Goal: Download file/media

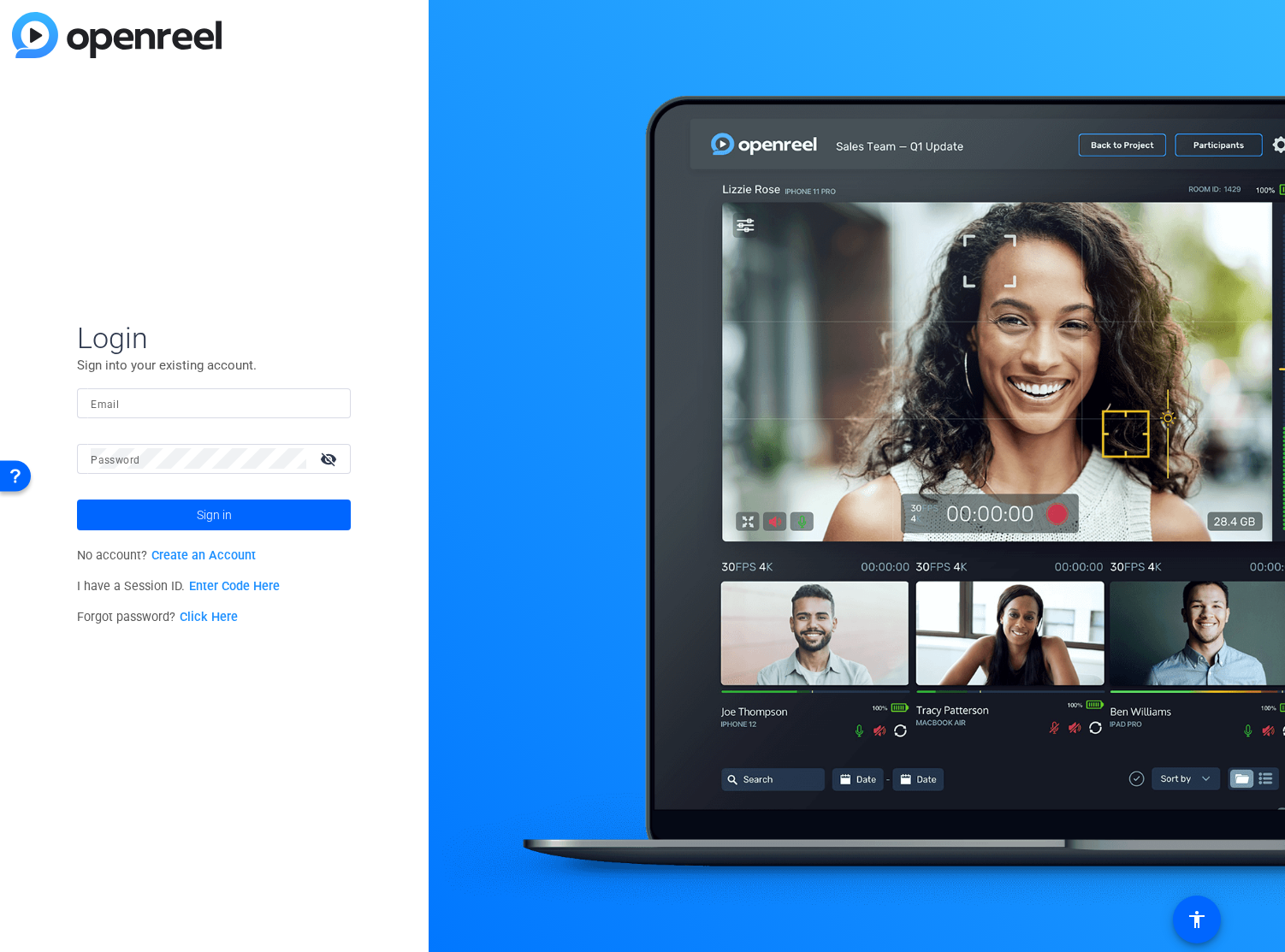
click at [181, 402] on input "Email" at bounding box center [214, 403] width 247 height 21
type input "[EMAIL_ADDRESS][DOMAIN_NAME]"
click at [77, 500] on button "Sign in" at bounding box center [213, 515] width 274 height 30
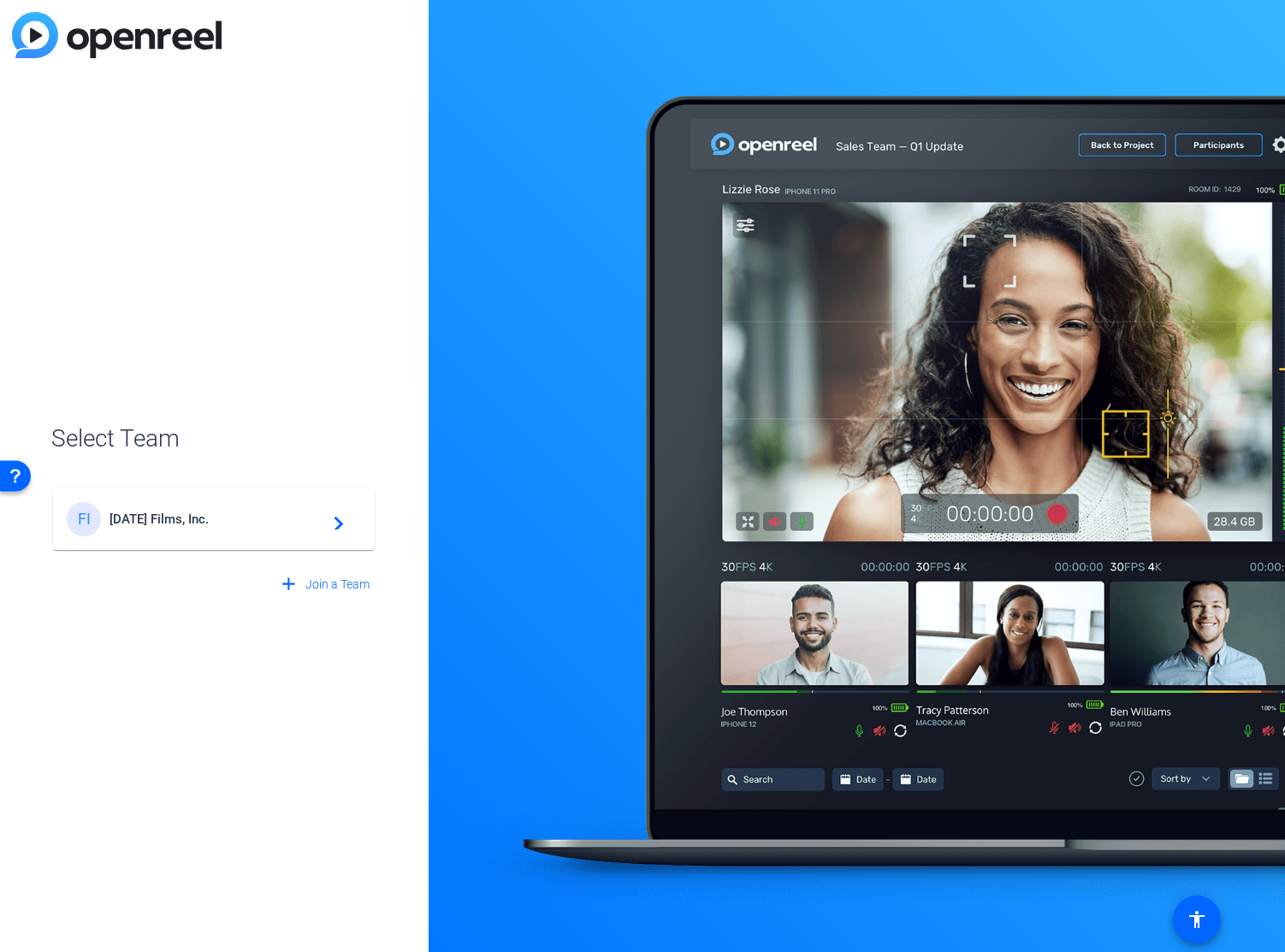
click at [127, 521] on span "[DATE] Films, Inc." at bounding box center [216, 519] width 214 height 15
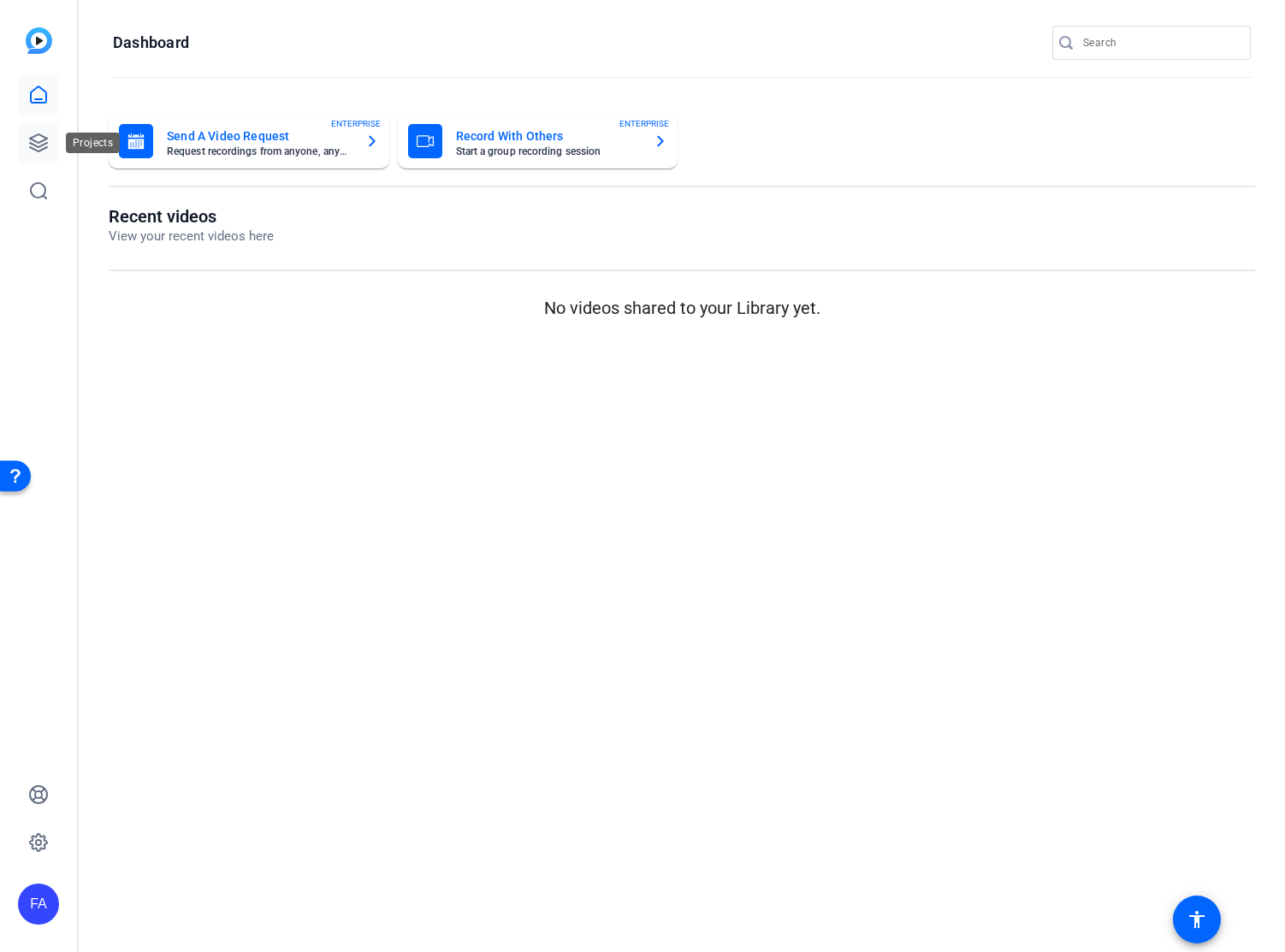
click at [51, 141] on link at bounding box center [38, 142] width 41 height 41
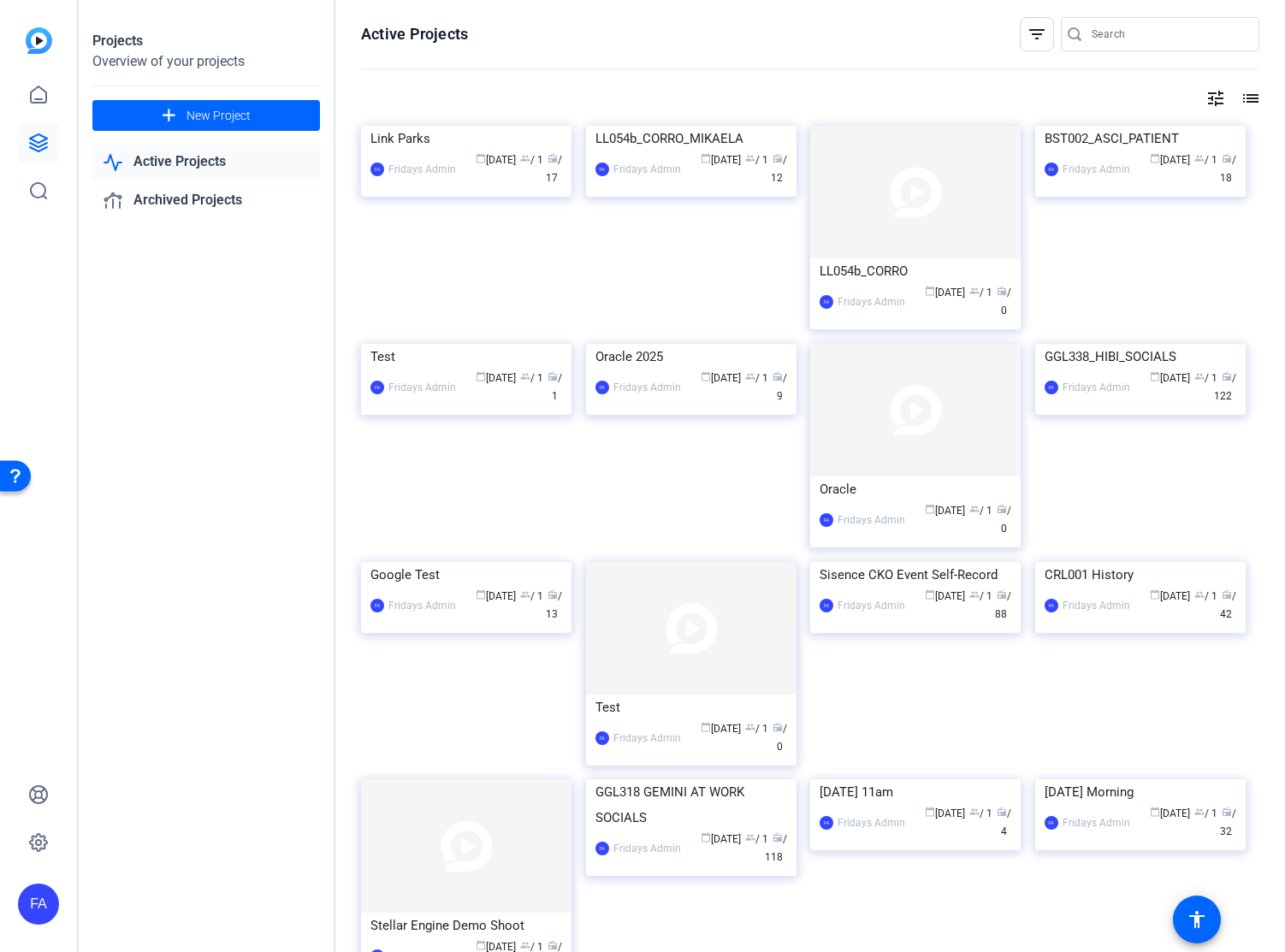
click at [670, 126] on img at bounding box center [691, 126] width 211 height 0
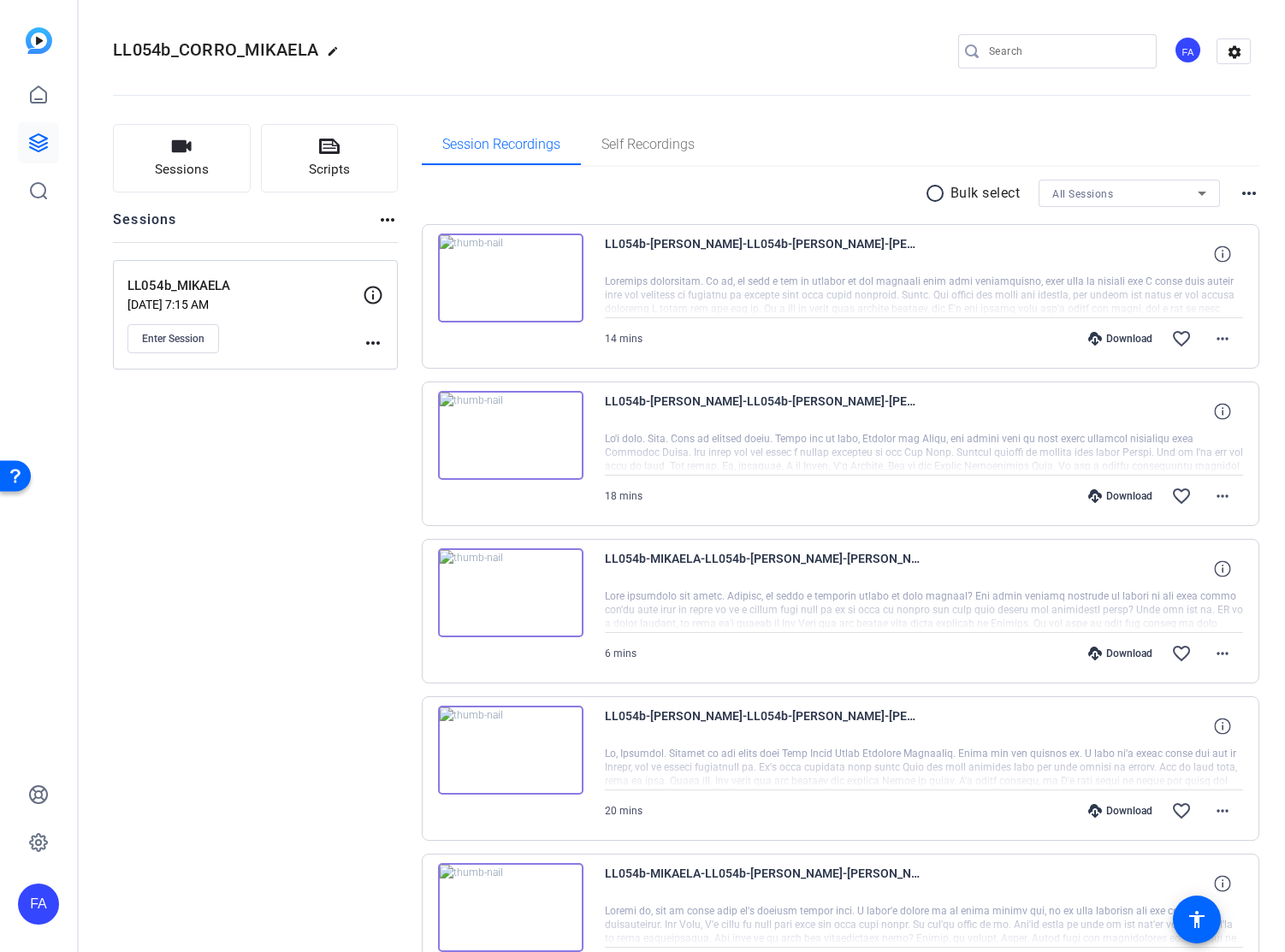
scroll to position [79, 0]
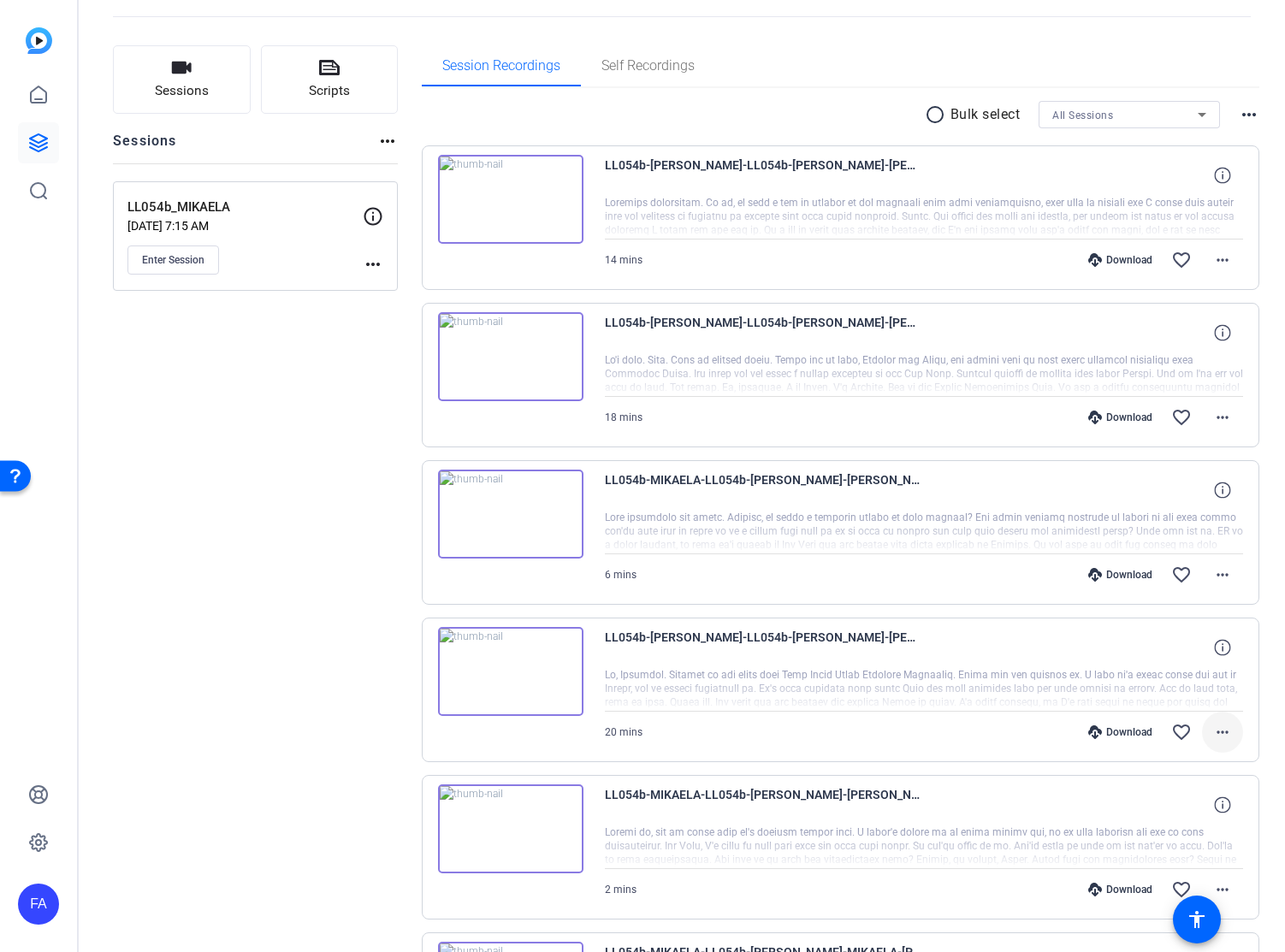
drag, startPoint x: 1220, startPoint y: 731, endPoint x: 1208, endPoint y: 721, distance: 15.6
click at [1220, 730] on mat-icon "more_horiz" at bounding box center [1222, 732] width 21 height 21
click at [1171, 567] on span "Download MP4" at bounding box center [1178, 569] width 102 height 21
click at [1227, 574] on mat-icon "more_horiz" at bounding box center [1222, 575] width 21 height 21
click at [1190, 650] on span "Download MP4" at bounding box center [1178, 653] width 102 height 21
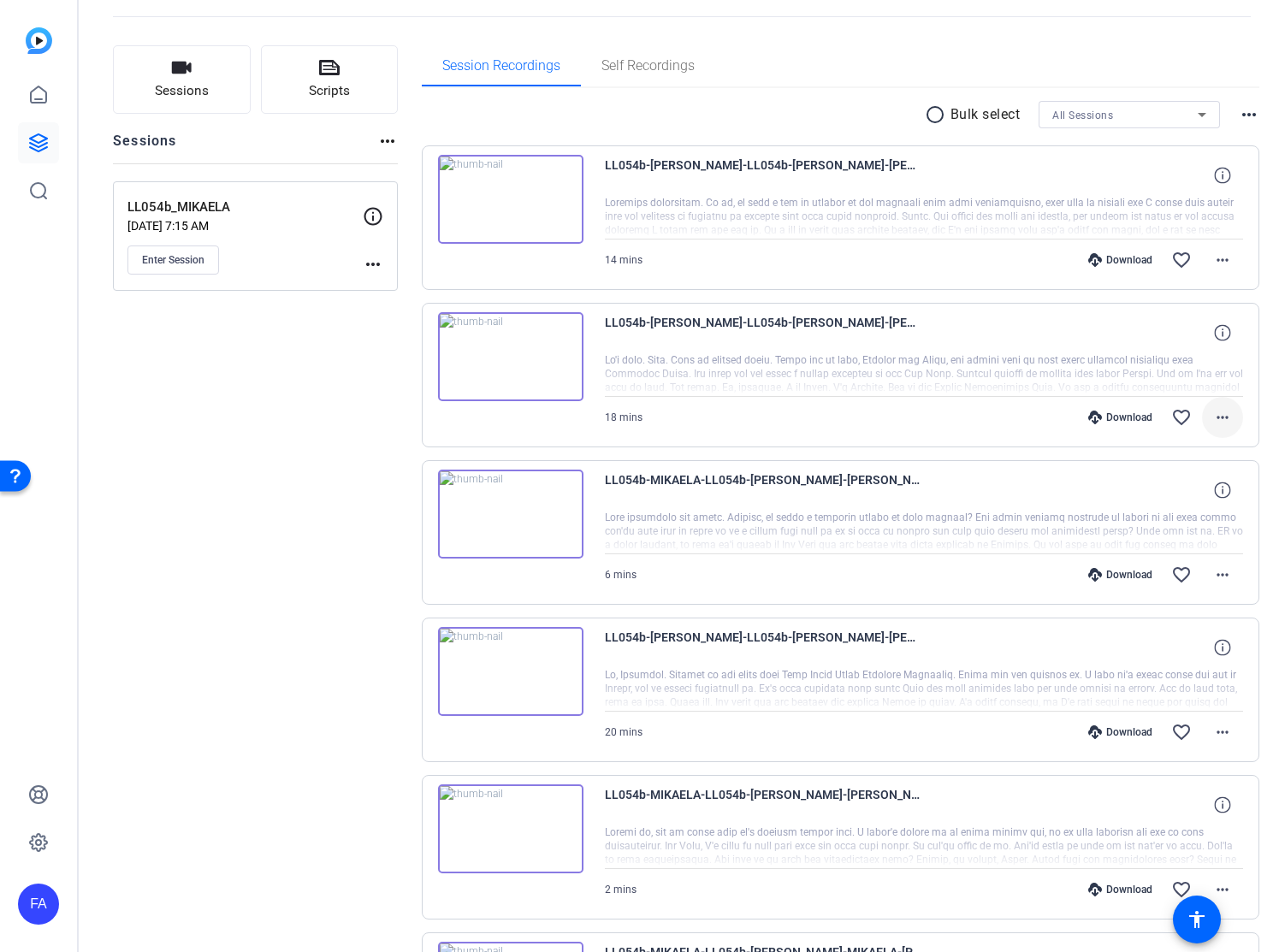
click at [1222, 417] on mat-icon "more_horiz" at bounding box center [1222, 417] width 21 height 21
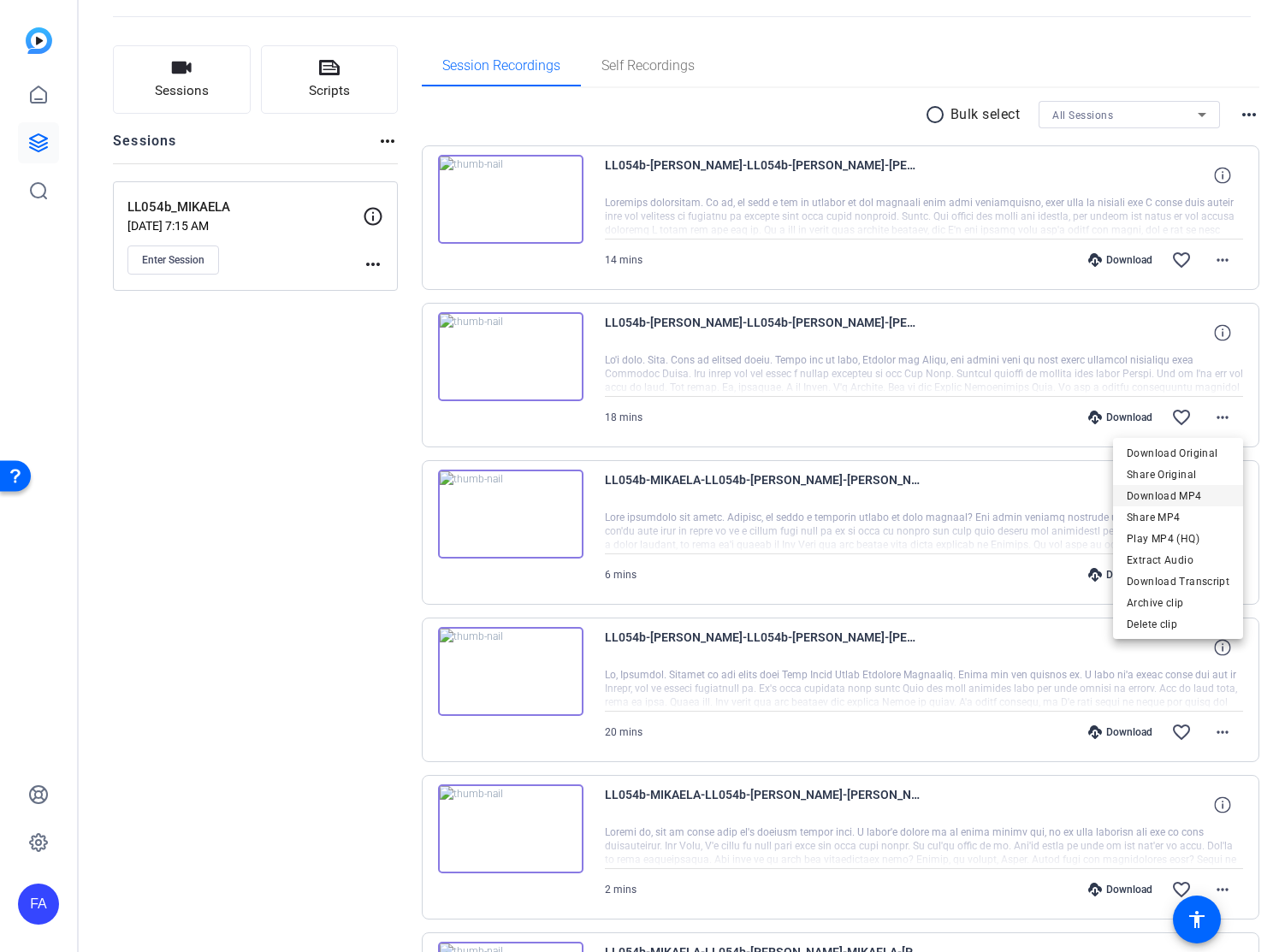
click at [1176, 493] on span "Download MP4" at bounding box center [1178, 496] width 102 height 21
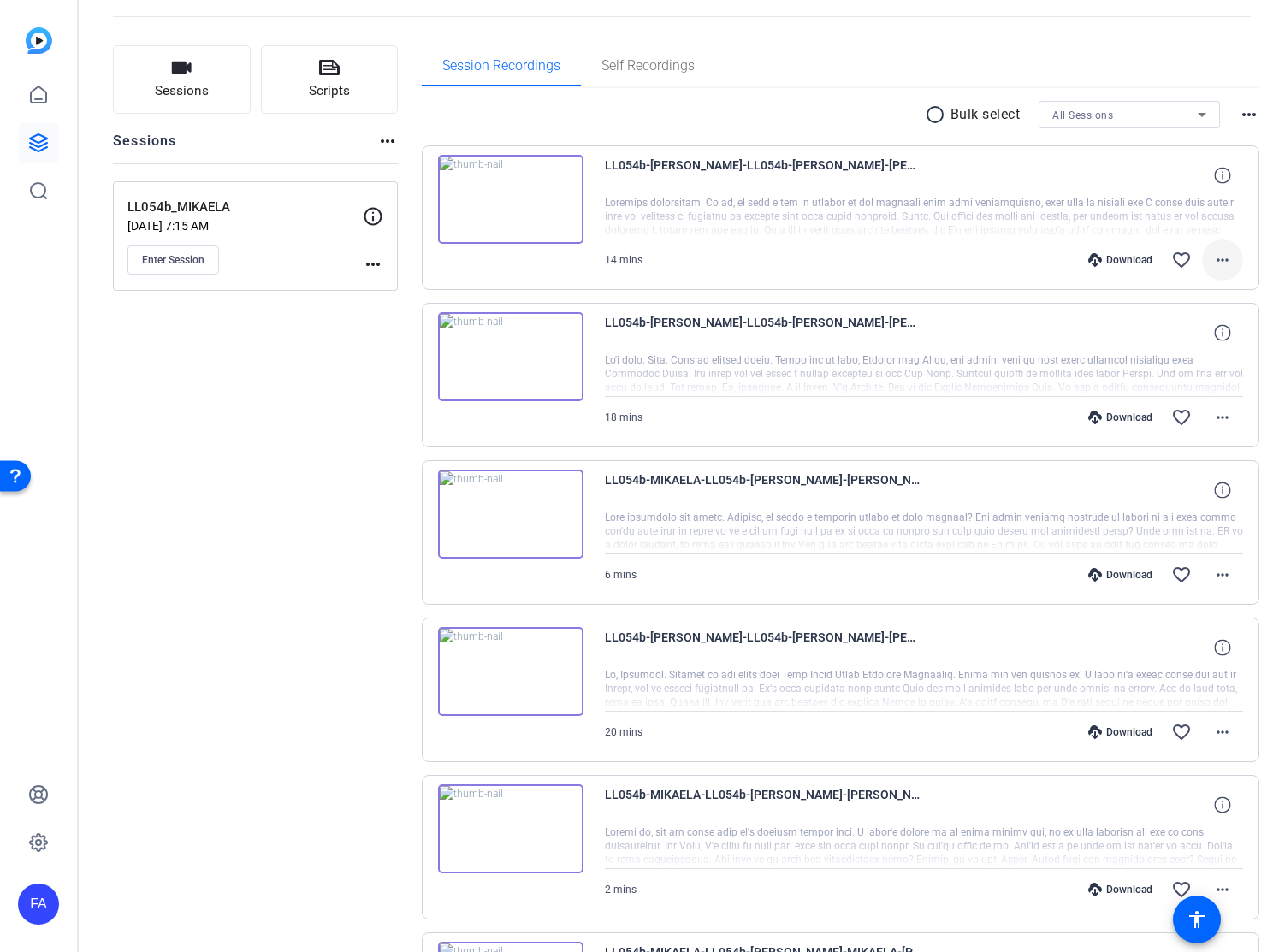
click at [1225, 258] on mat-icon "more_horiz" at bounding box center [1222, 260] width 21 height 21
click at [1176, 330] on span "Download MP4" at bounding box center [1178, 339] width 102 height 21
click at [42, 138] on icon at bounding box center [39, 143] width 21 height 21
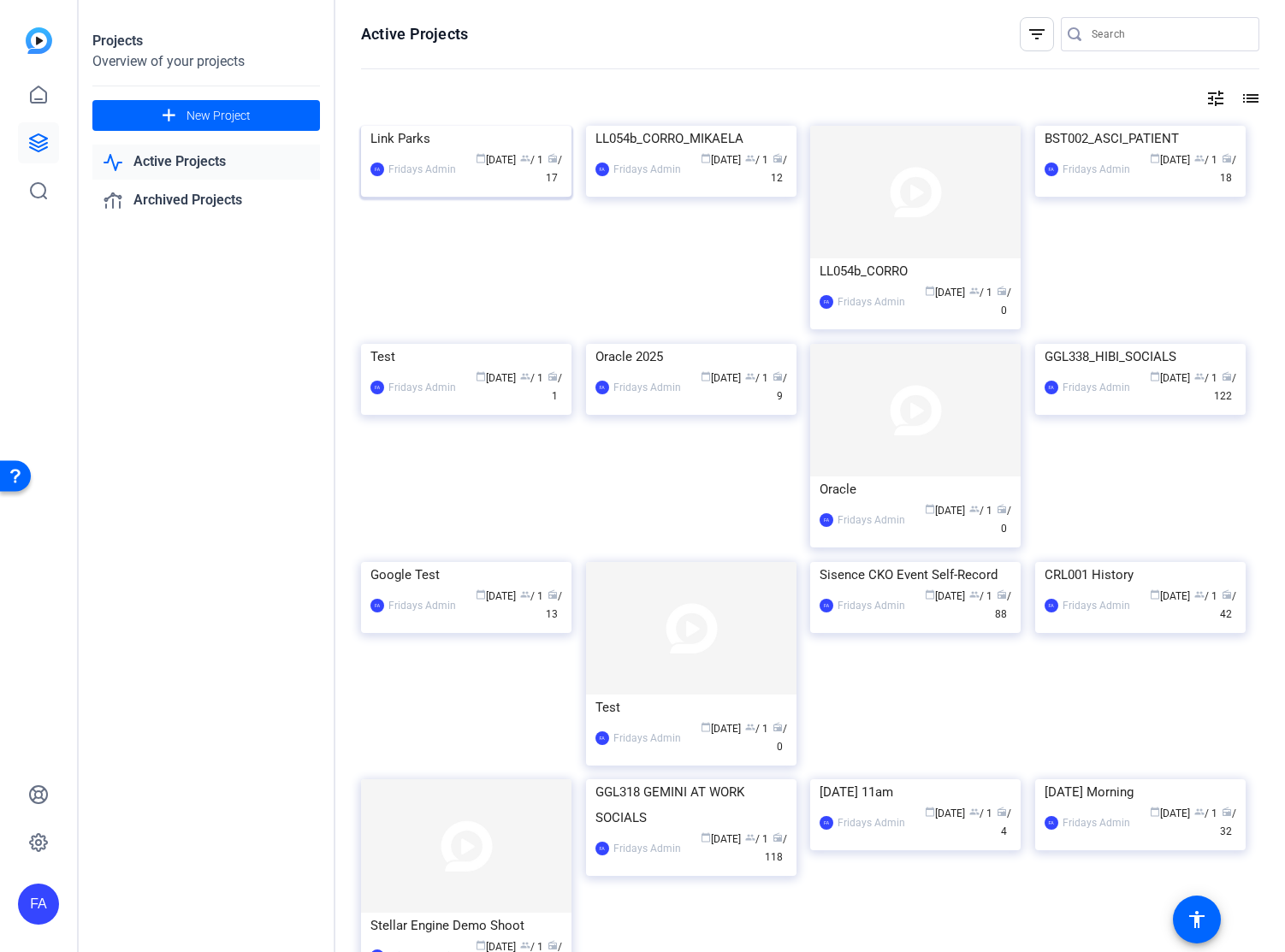
click at [483, 126] on img at bounding box center [467, 126] width 211 height 0
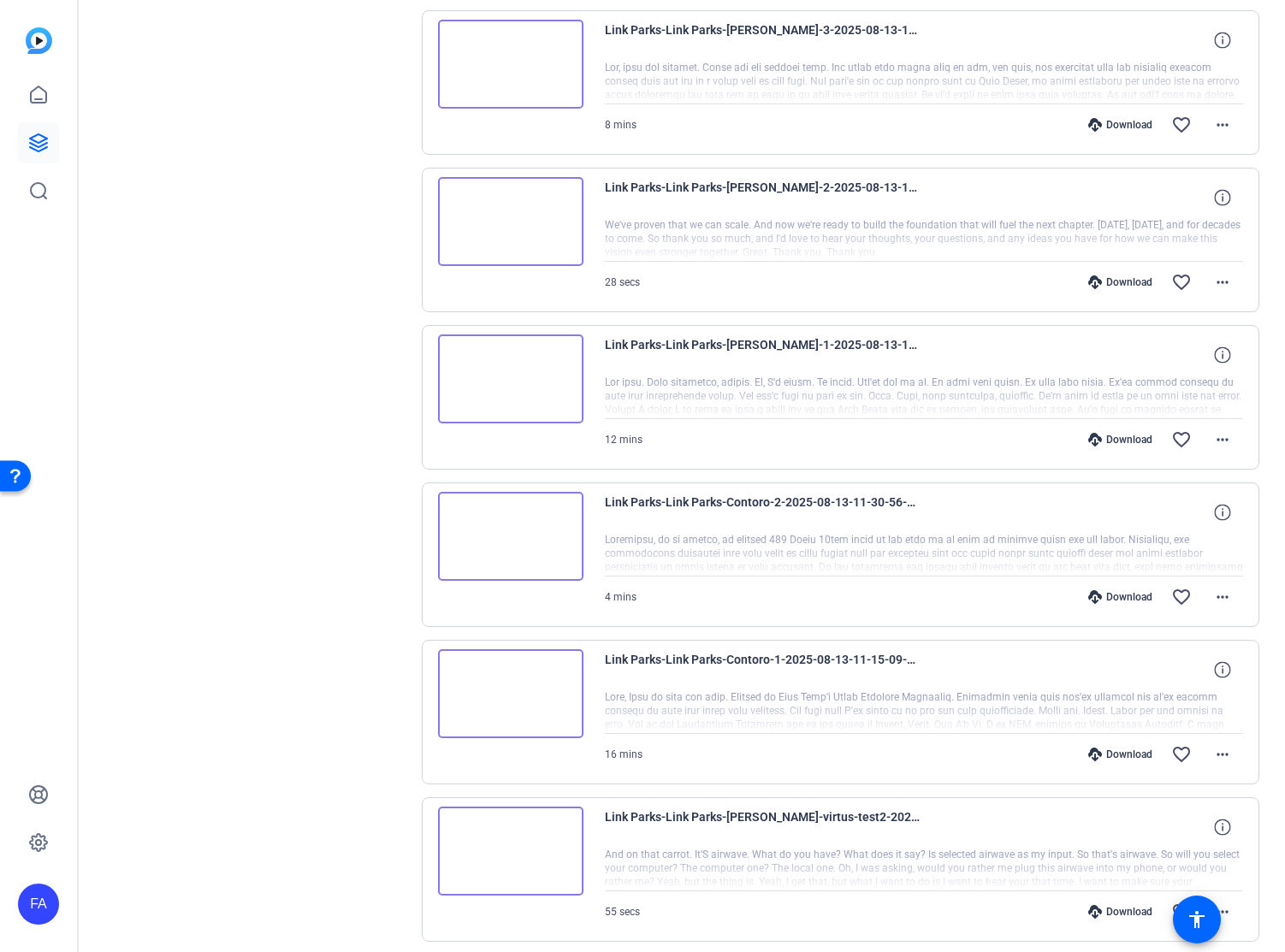
scroll to position [687, 0]
click at [1226, 596] on mat-icon "more_horiz" at bounding box center [1222, 595] width 21 height 21
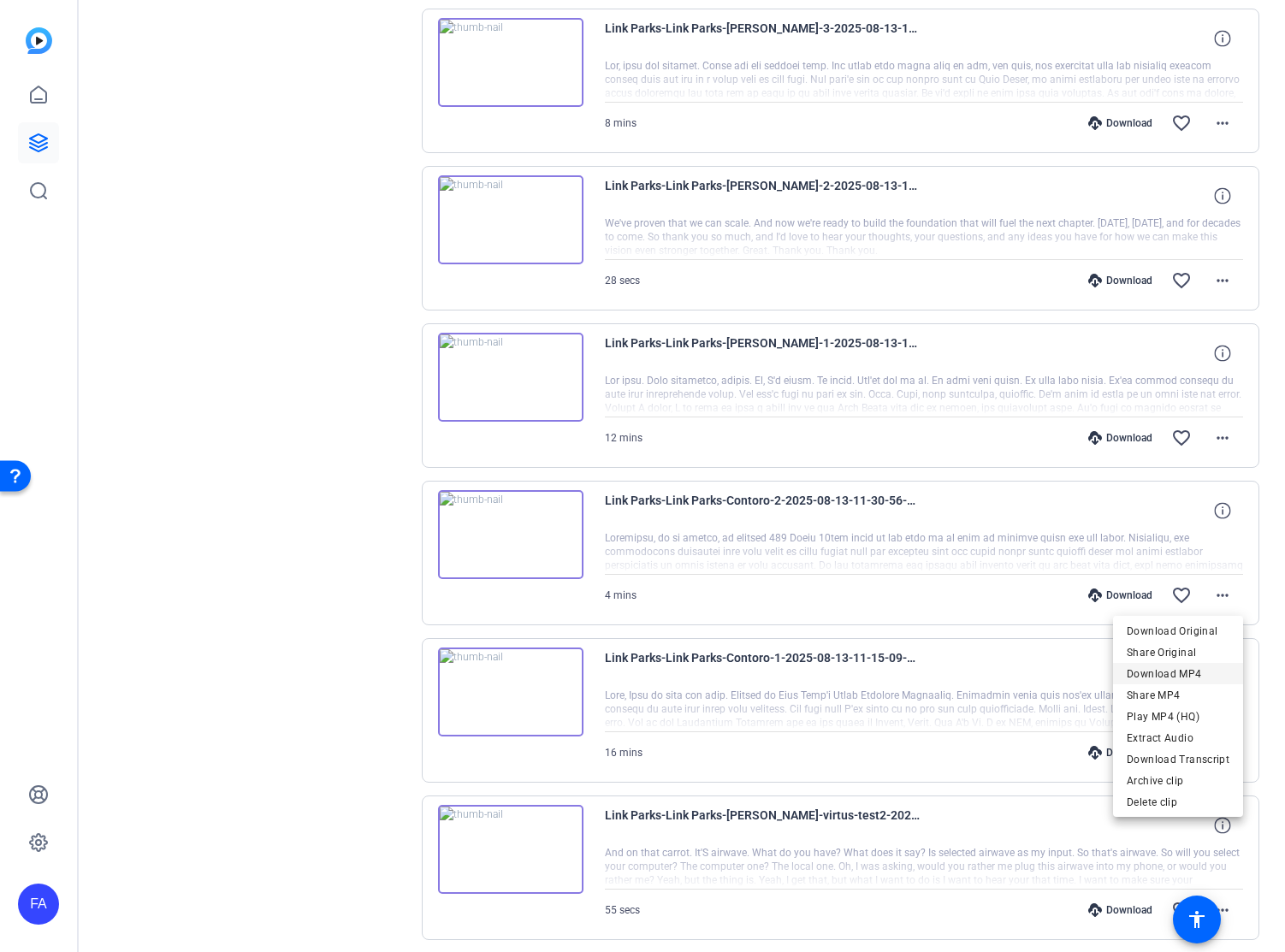
click at [1184, 672] on span "Download MP4" at bounding box center [1178, 674] width 102 height 21
click at [1216, 747] on mat-icon "more_horiz" at bounding box center [1222, 753] width 21 height 21
click at [1173, 587] on span "Download MP4" at bounding box center [1178, 590] width 102 height 21
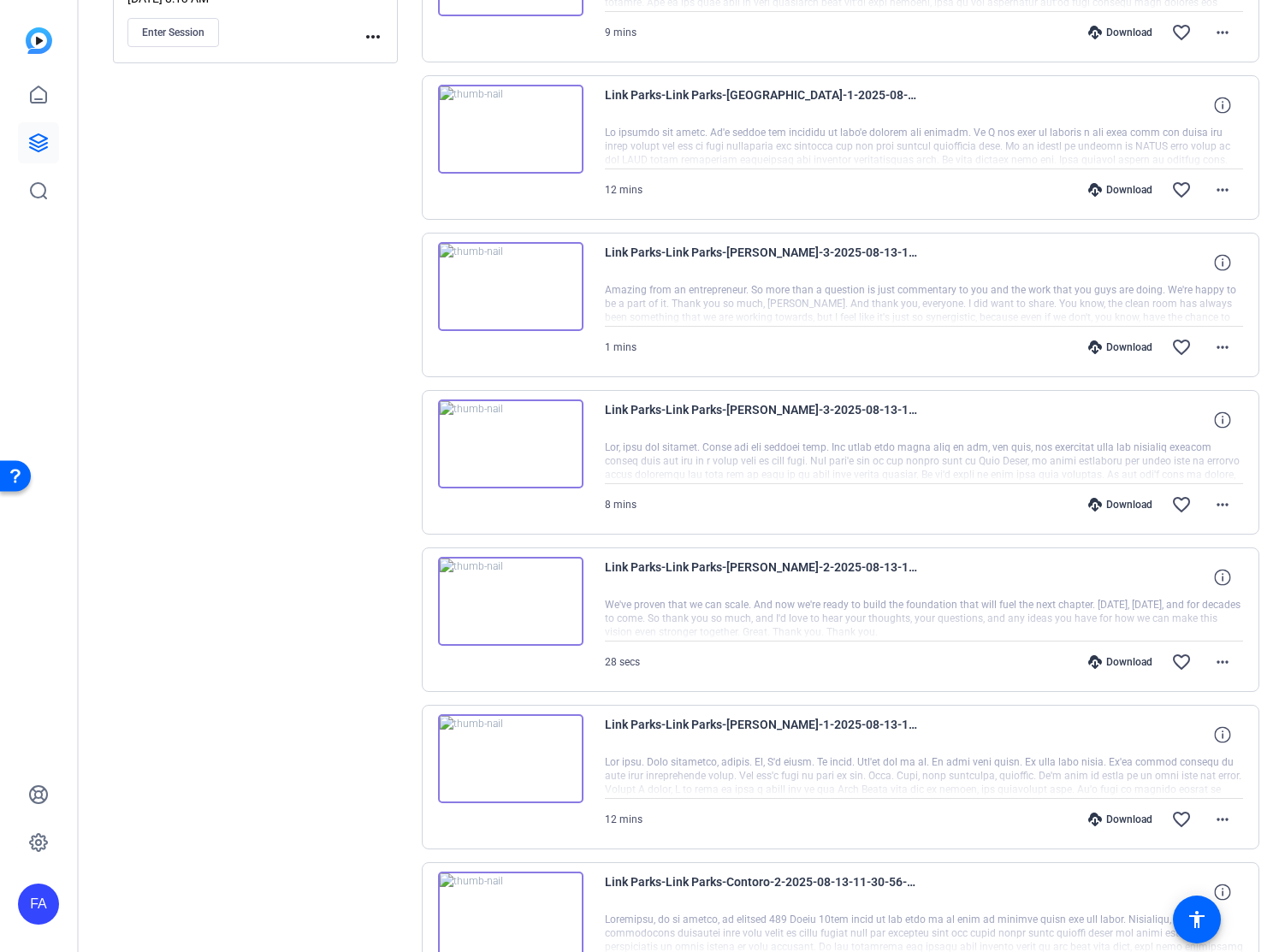
scroll to position [297, 0]
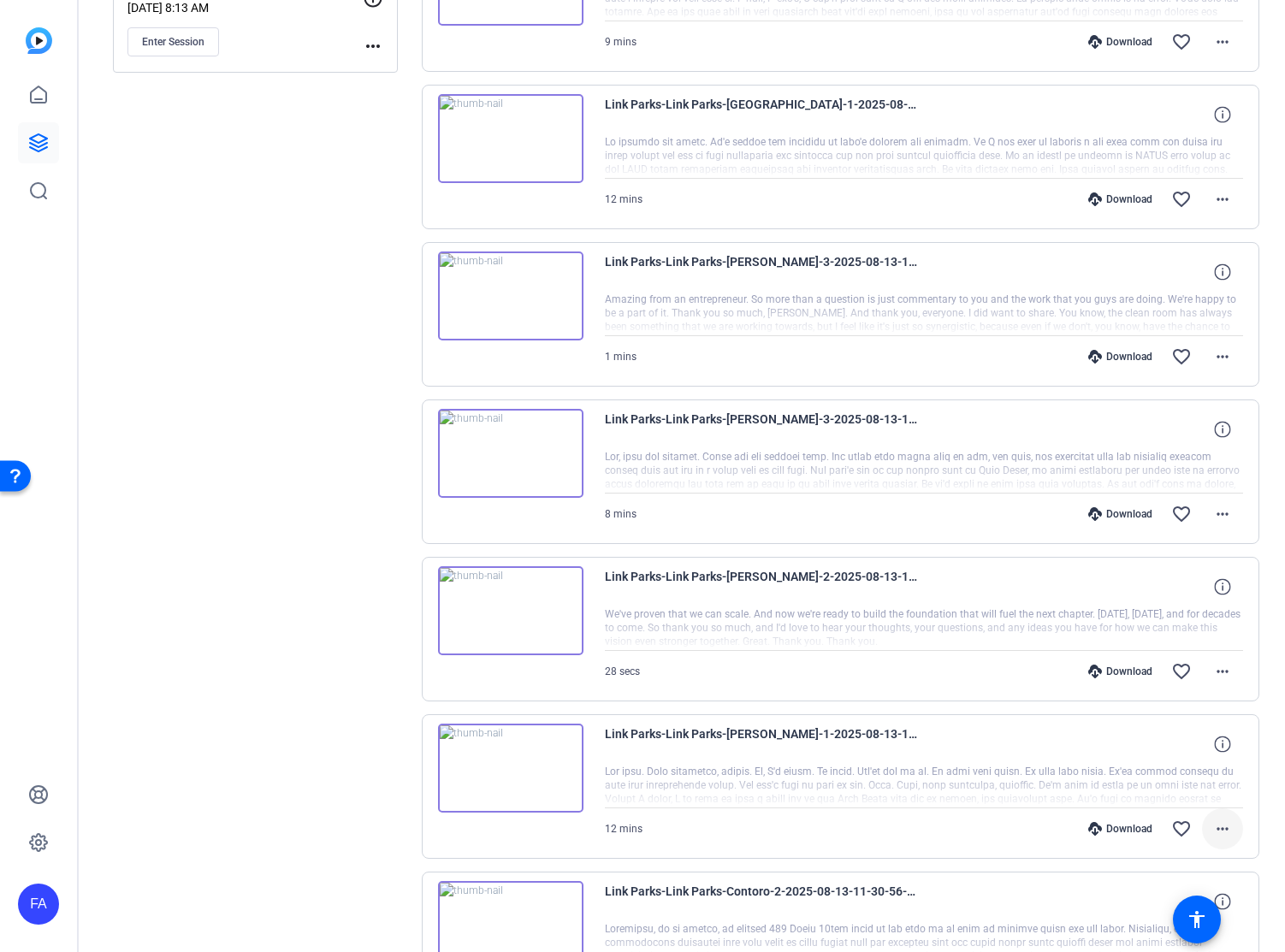
click at [1222, 826] on mat-icon "more_horiz" at bounding box center [1222, 829] width 21 height 21
click at [1184, 663] on span "Download MP4" at bounding box center [1178, 666] width 102 height 21
click at [1230, 671] on mat-icon "more_horiz" at bounding box center [1222, 671] width 21 height 21
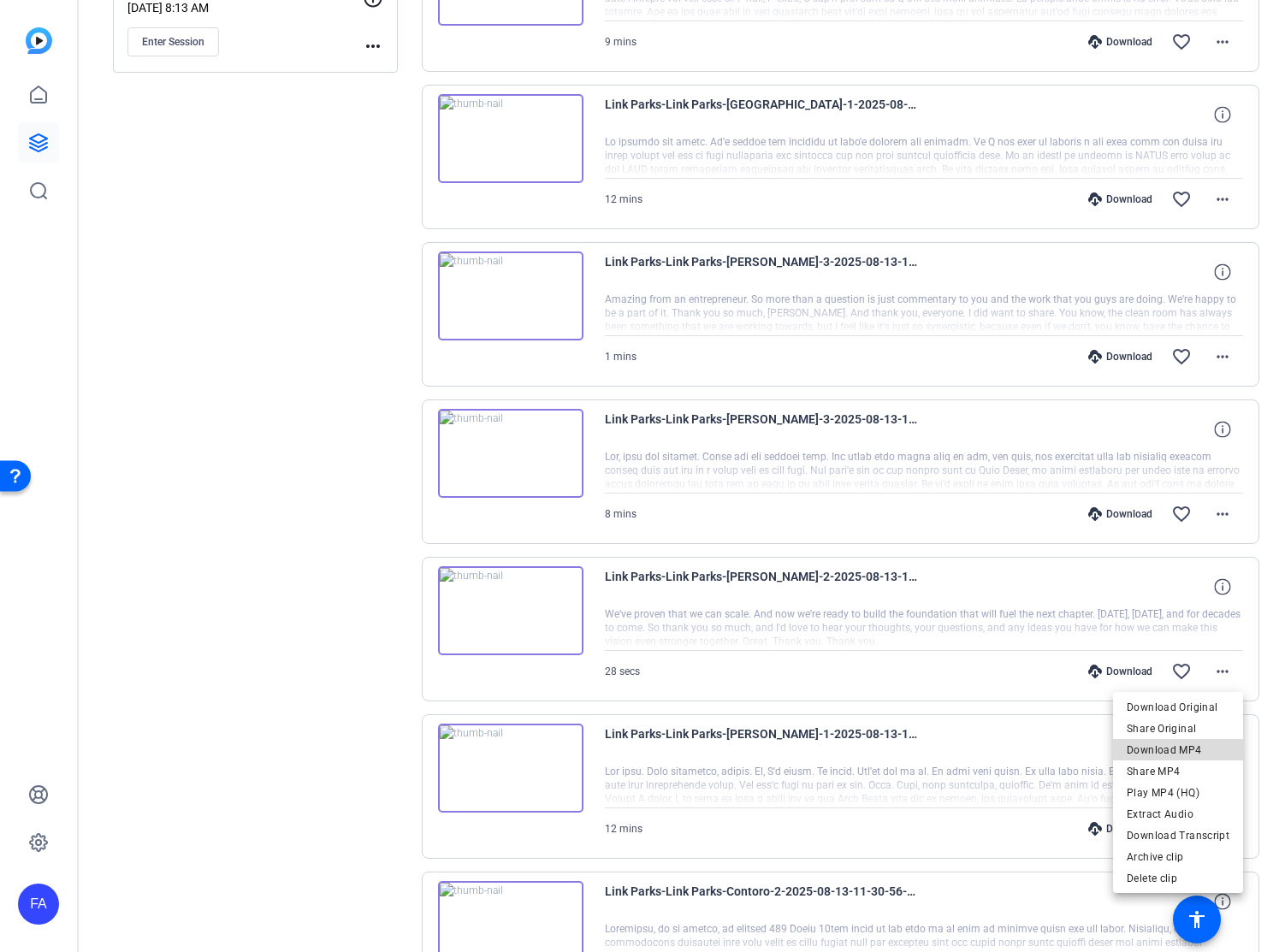
click at [1190, 750] on span "Download MP4" at bounding box center [1178, 750] width 102 height 21
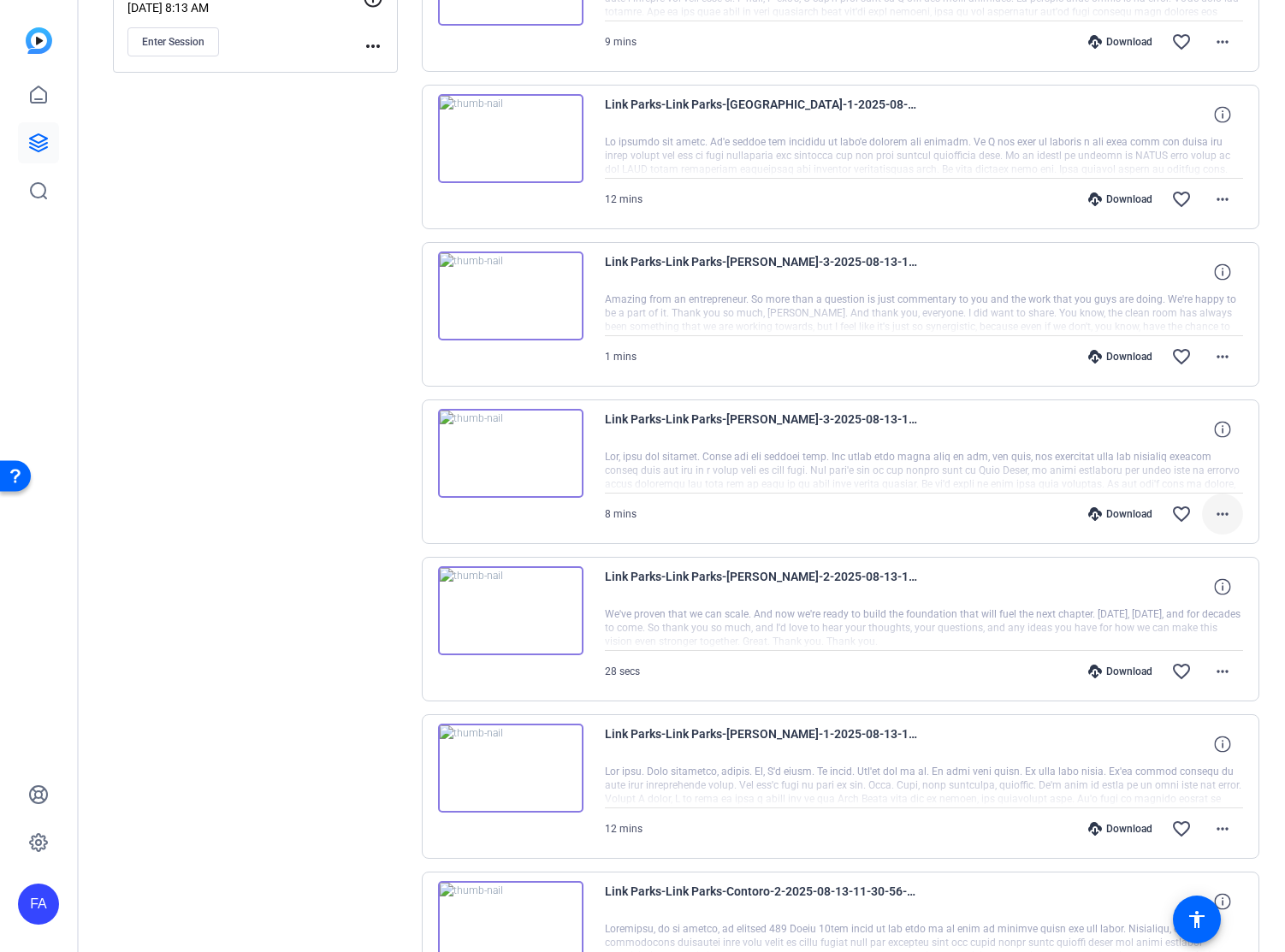
click at [1224, 510] on mat-icon "more_horiz" at bounding box center [1222, 514] width 21 height 21
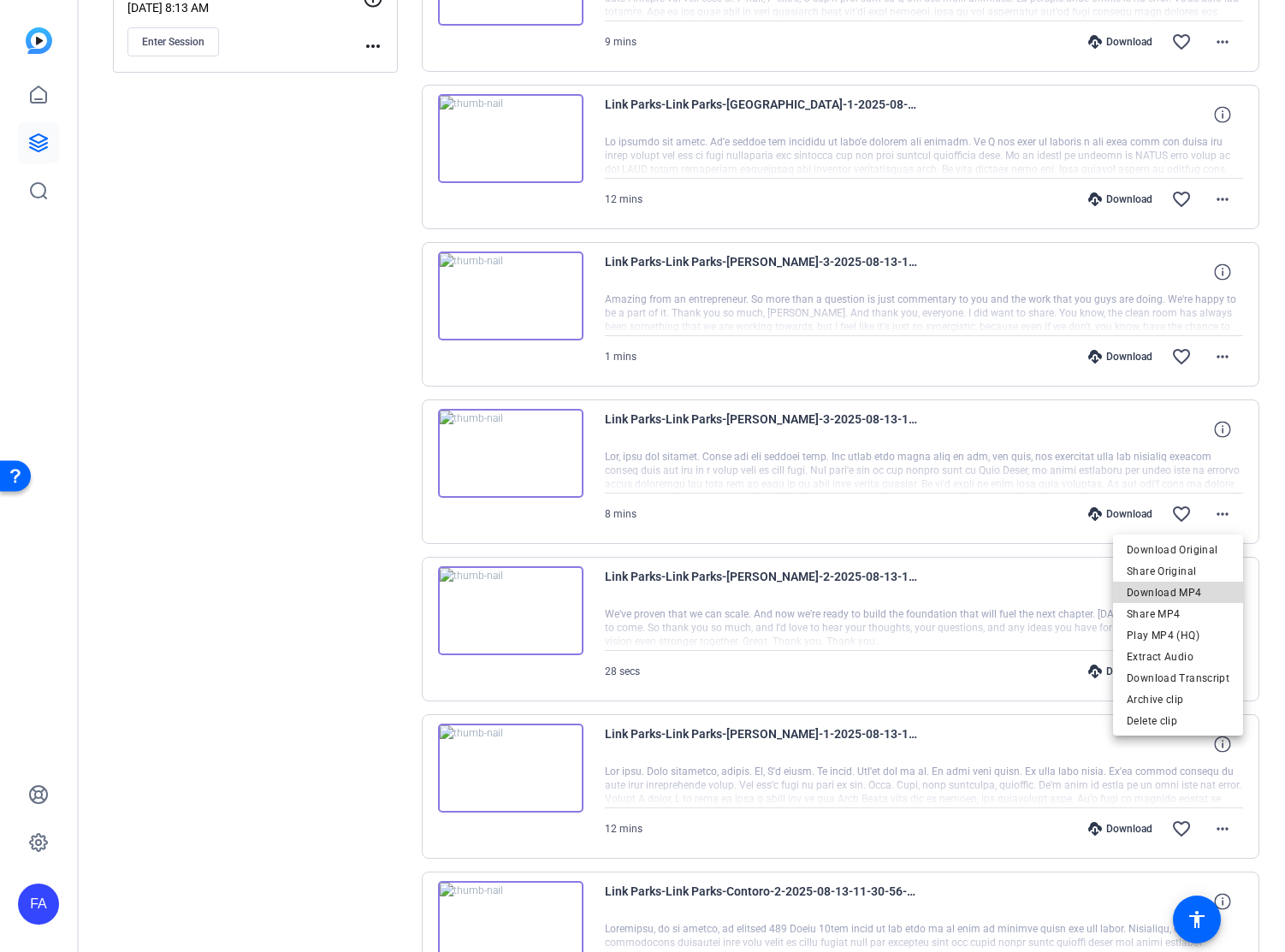
click at [1202, 591] on span "Download MP4" at bounding box center [1178, 593] width 102 height 21
click at [942, 360] on div "Download favorite_border more_horiz" at bounding box center [1019, 357] width 448 height 41
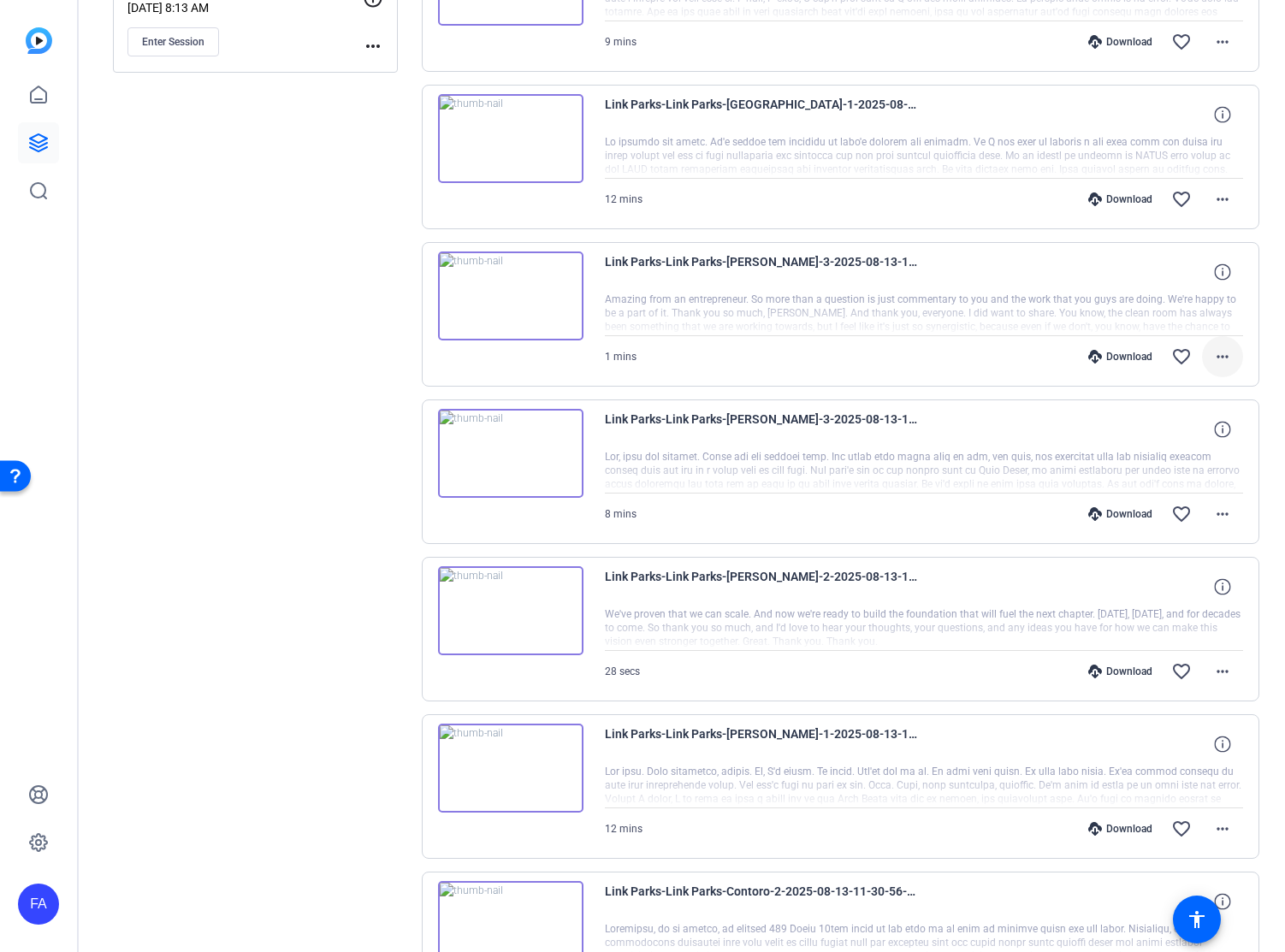
click at [1229, 357] on mat-icon "more_horiz" at bounding box center [1222, 357] width 21 height 21
click at [1192, 433] on span "Download MP4" at bounding box center [1178, 435] width 102 height 21
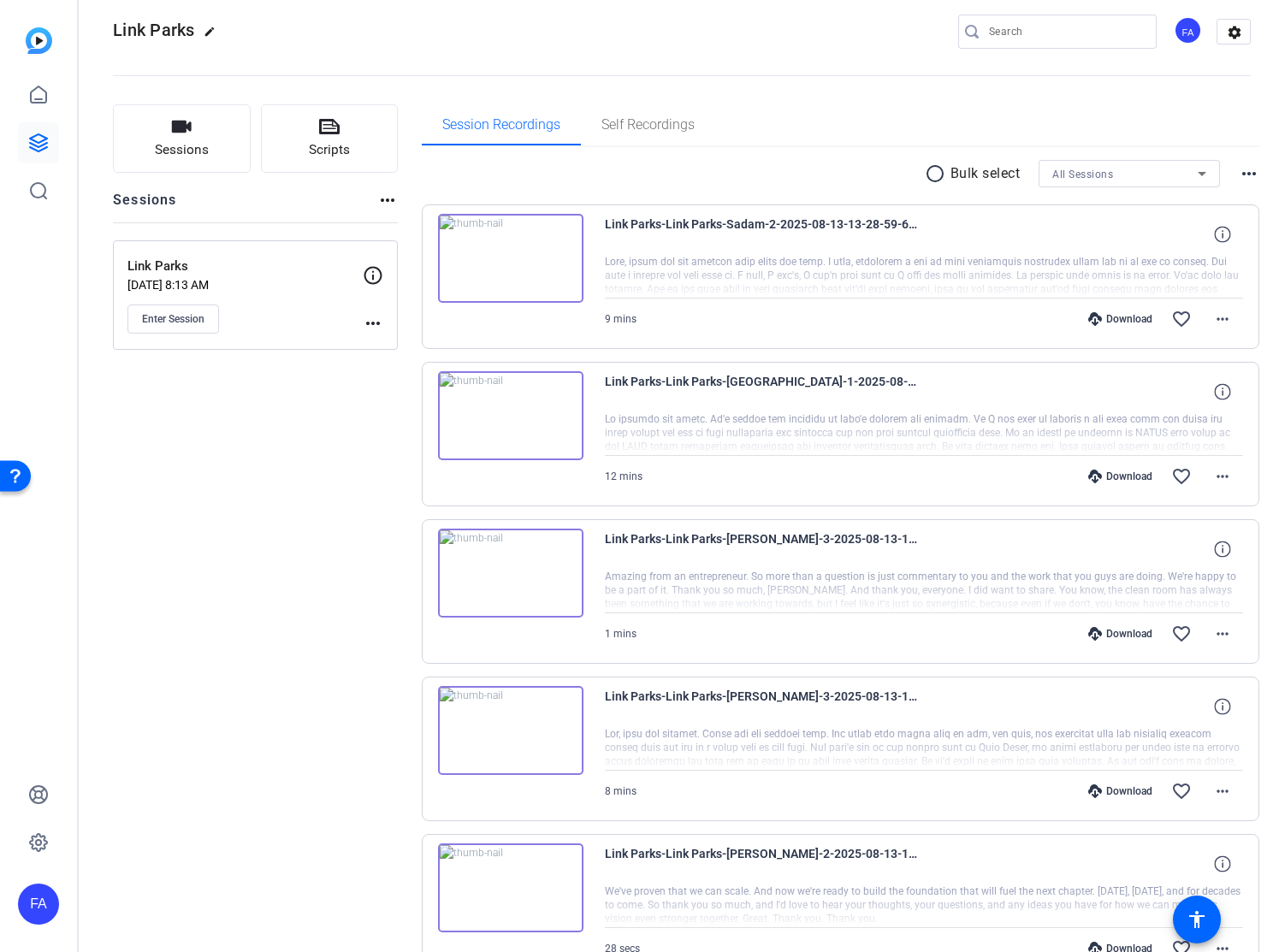
scroll to position [18, 0]
click at [1225, 472] on mat-icon "more_horiz" at bounding box center [1222, 478] width 21 height 21
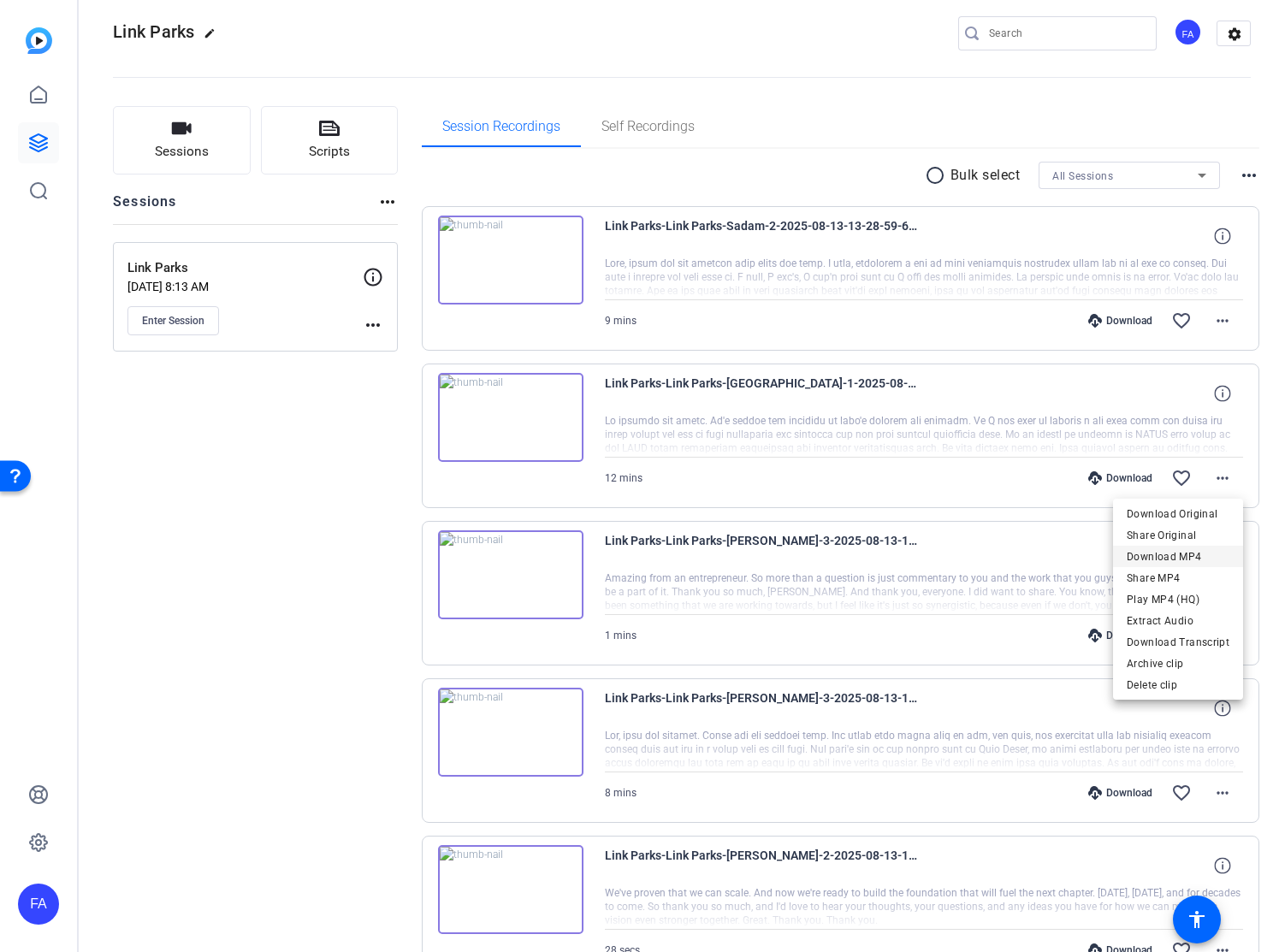
click at [1191, 554] on span "Download MP4" at bounding box center [1178, 557] width 102 height 21
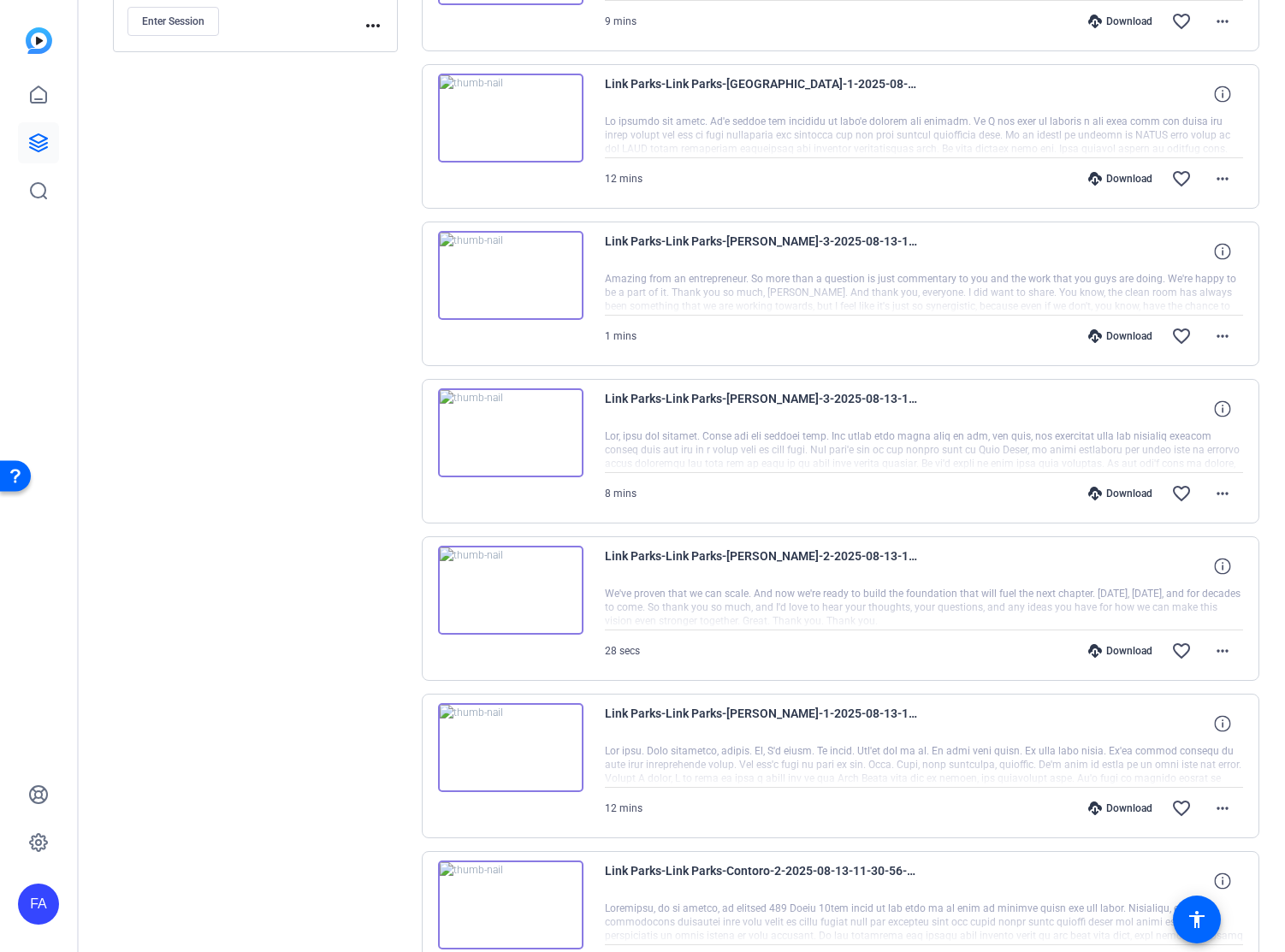
scroll to position [0, 0]
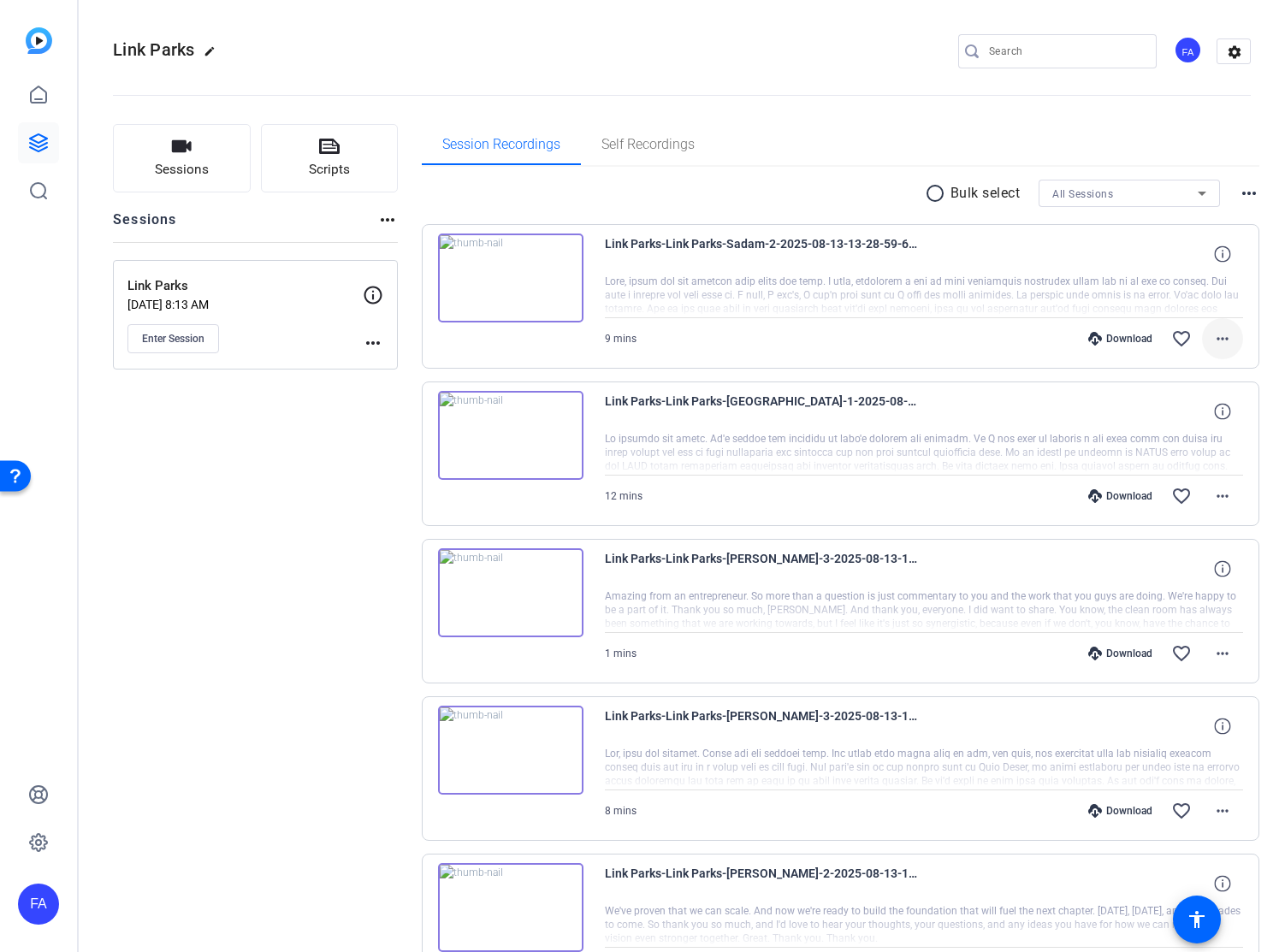
click at [1226, 339] on mat-icon "more_horiz" at bounding box center [1222, 339] width 21 height 21
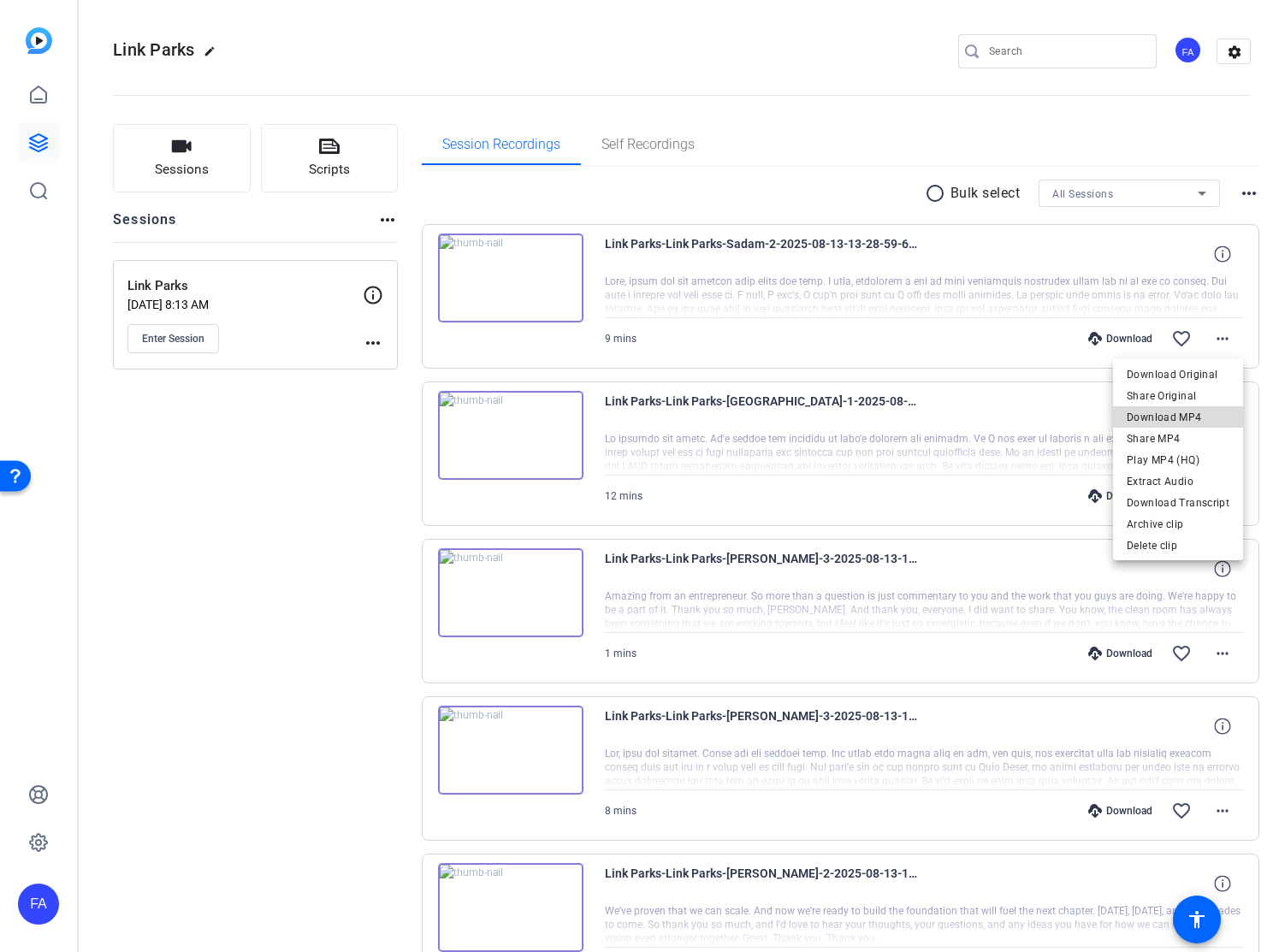
click at [1193, 417] on span "Download MP4" at bounding box center [1178, 417] width 102 height 21
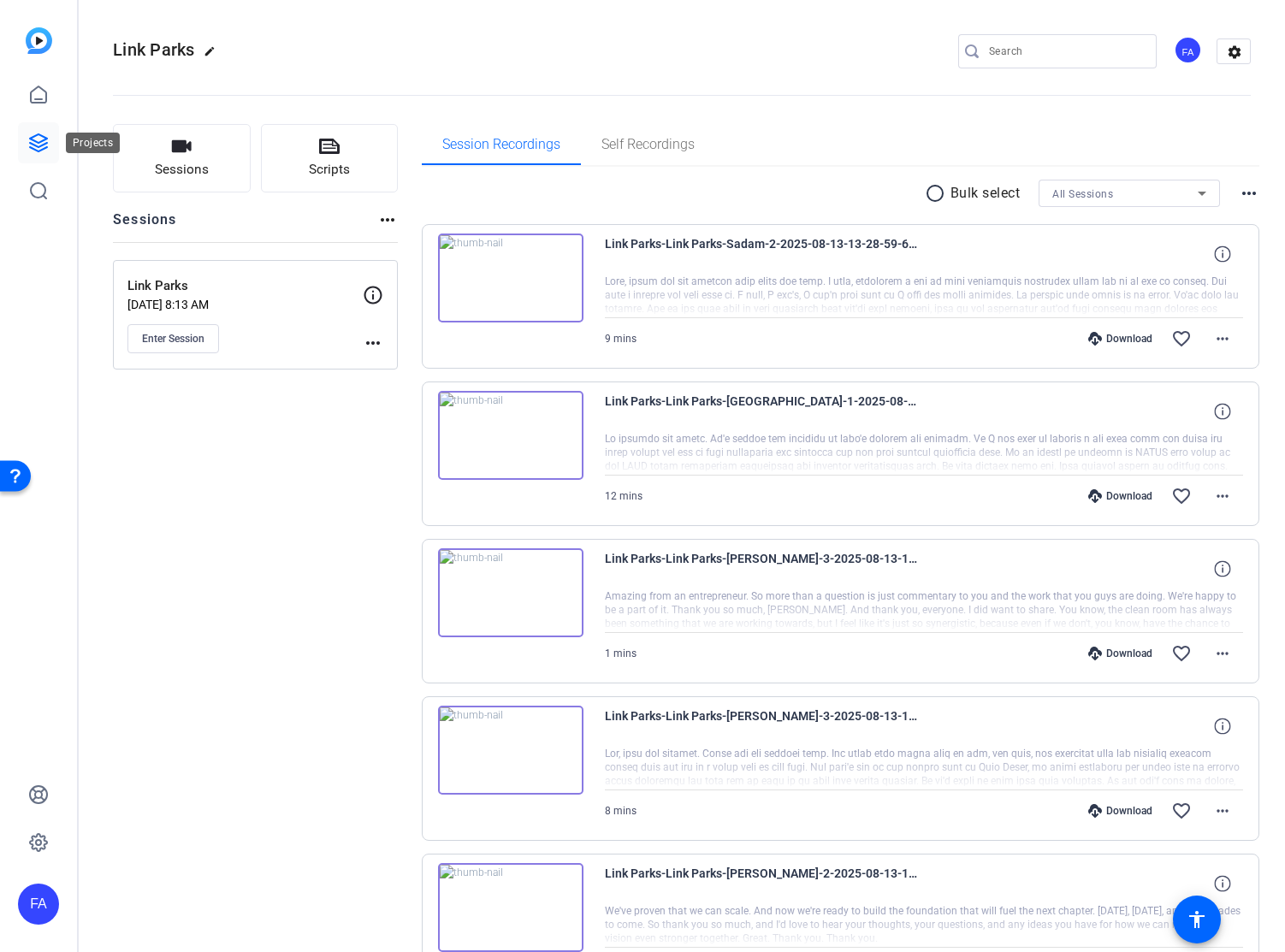
click at [38, 137] on icon at bounding box center [39, 143] width 21 height 21
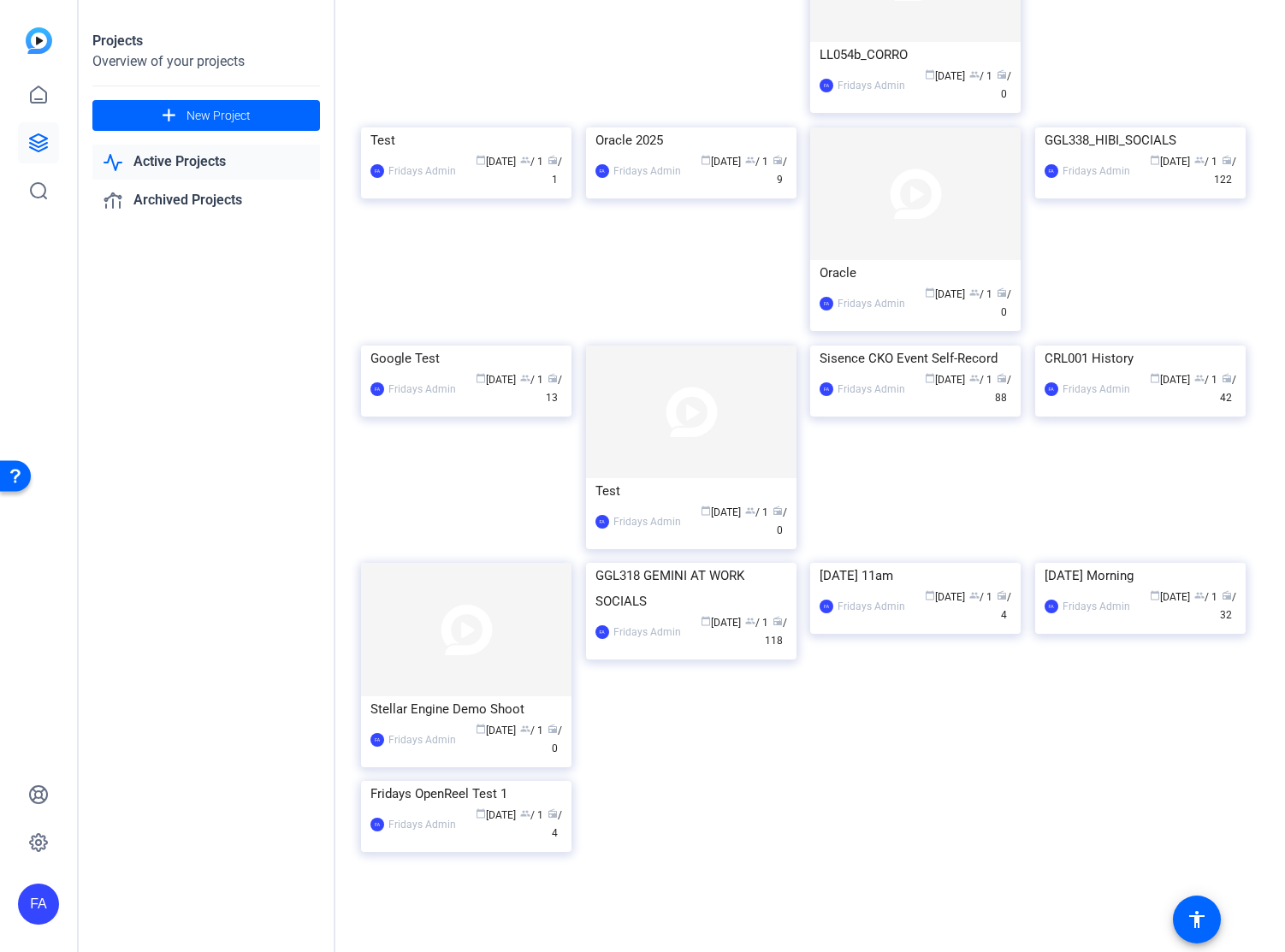
scroll to position [320, 0]
click at [688, 563] on img at bounding box center [691, 563] width 211 height 0
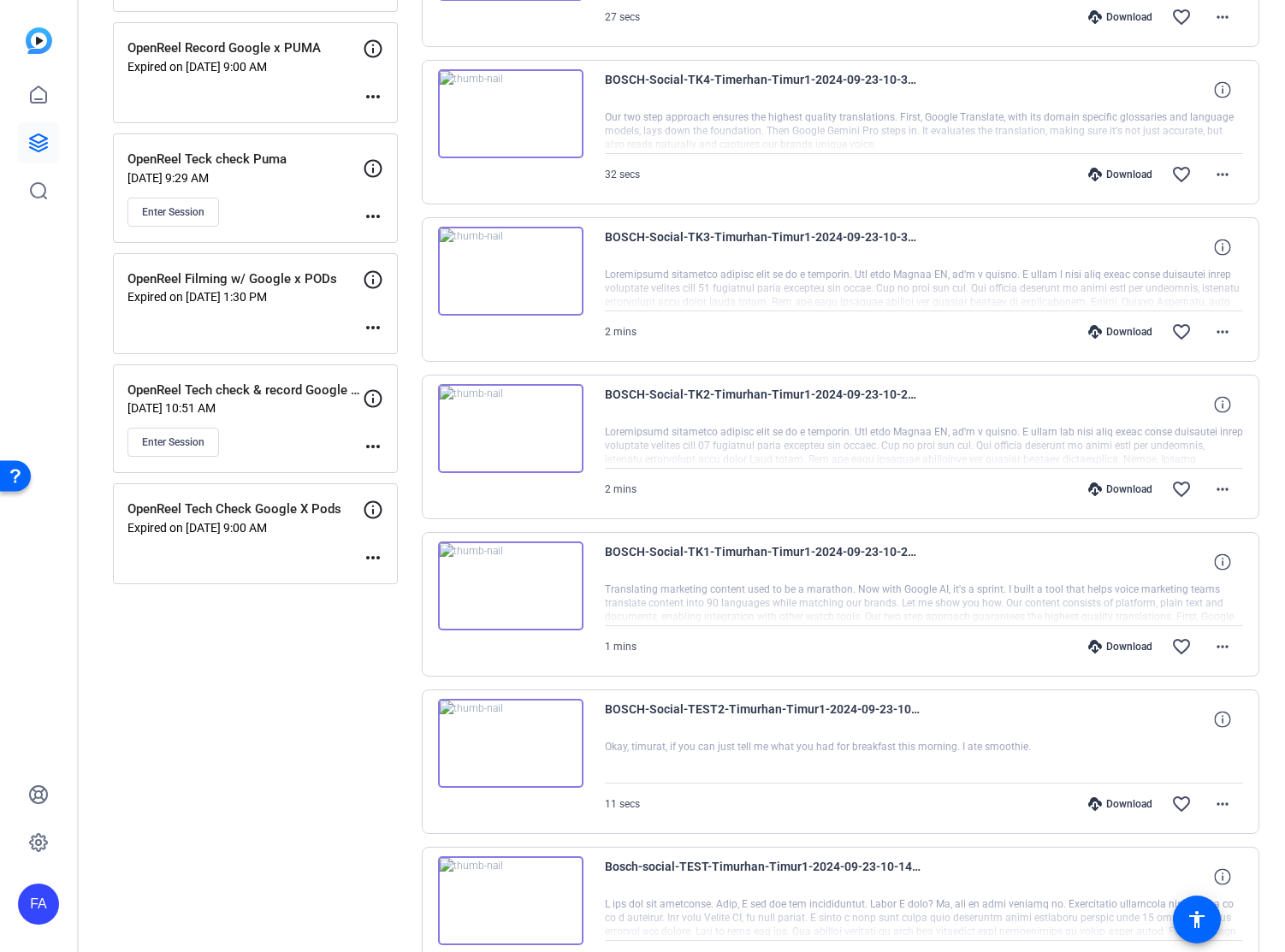
scroll to position [940, 0]
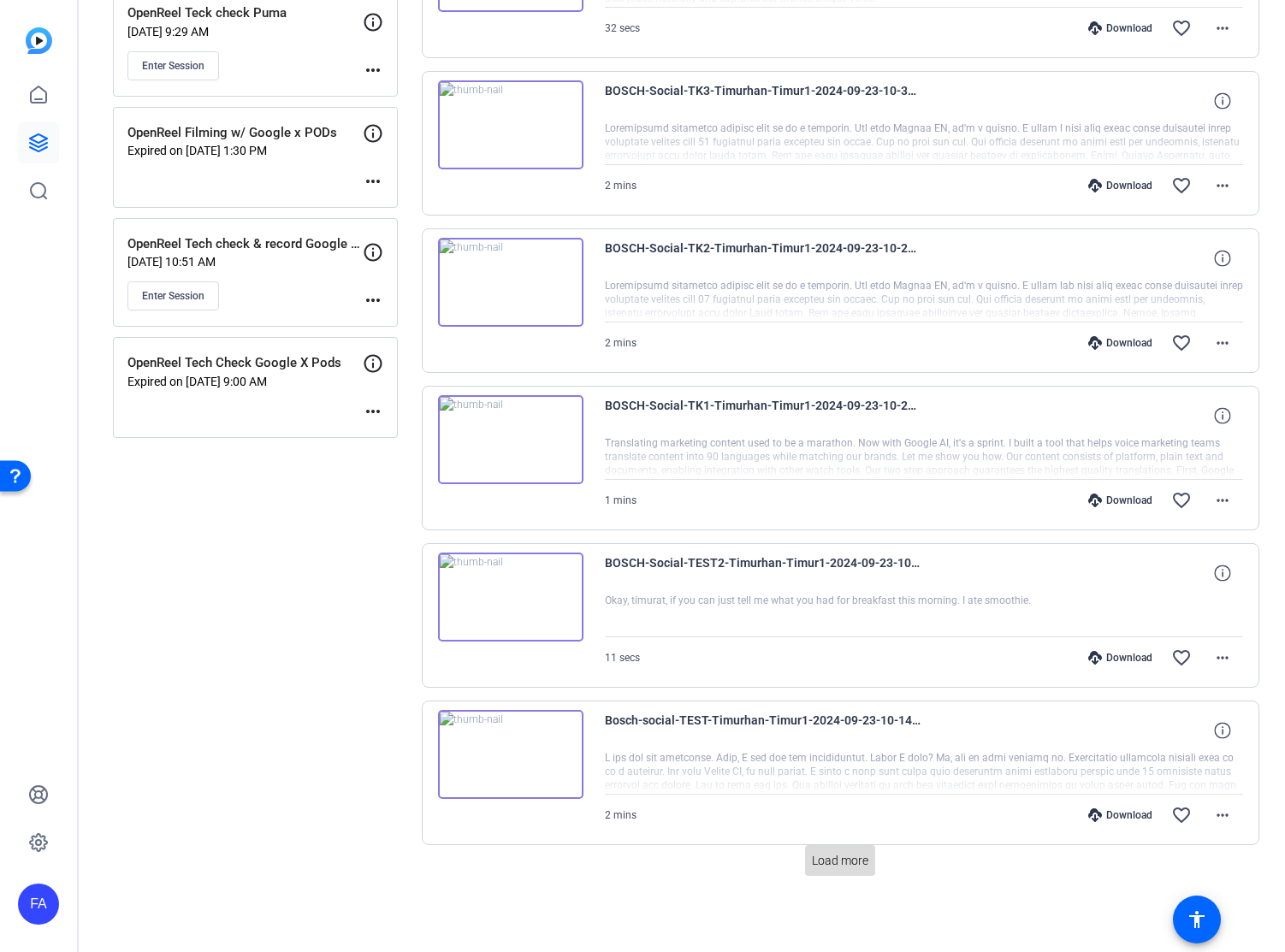
click at [841, 863] on span "Load more" at bounding box center [840, 861] width 57 height 18
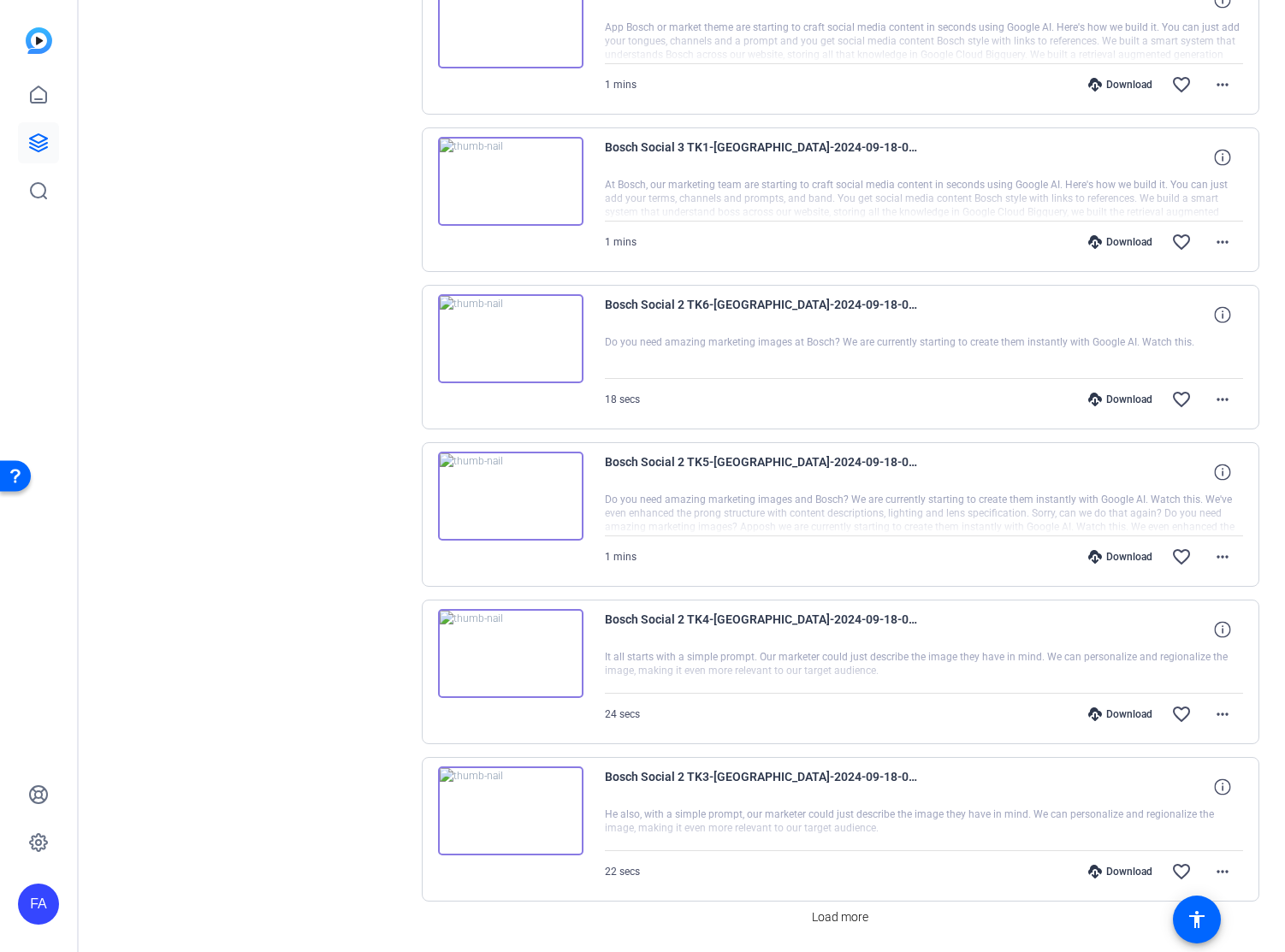
scroll to position [2514, 0]
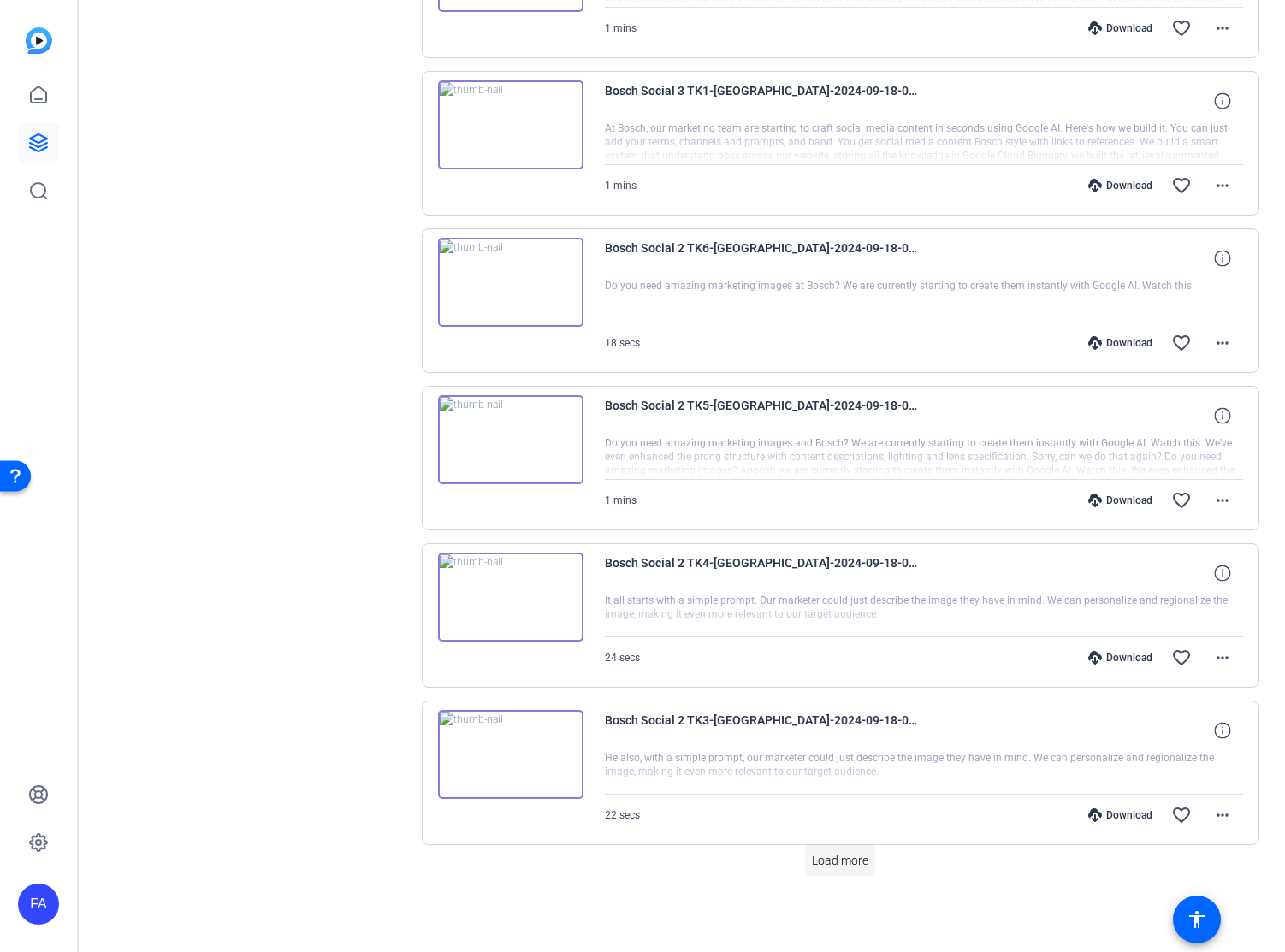
click at [835, 861] on span "Load more" at bounding box center [840, 861] width 57 height 18
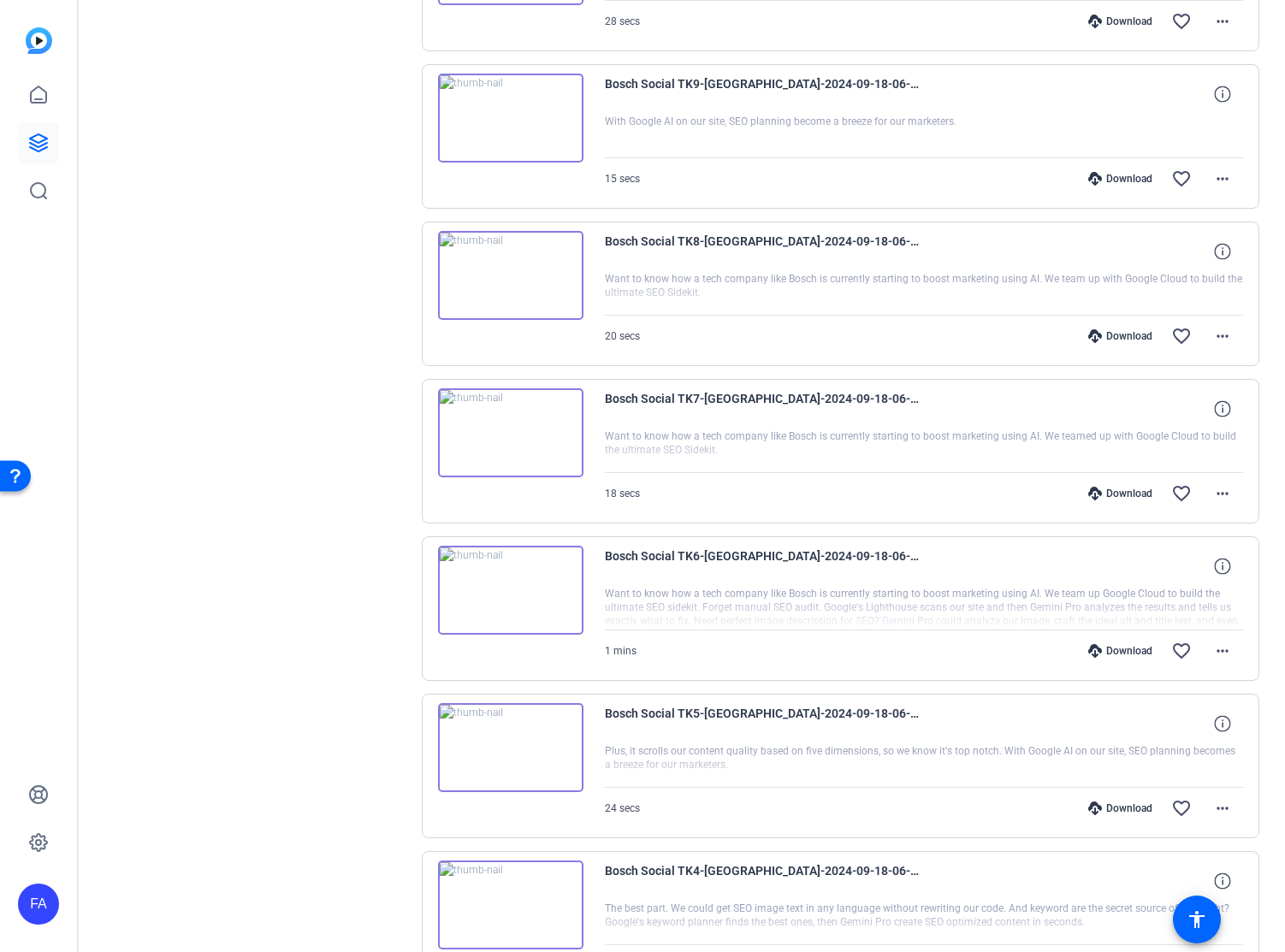
scroll to position [4088, 0]
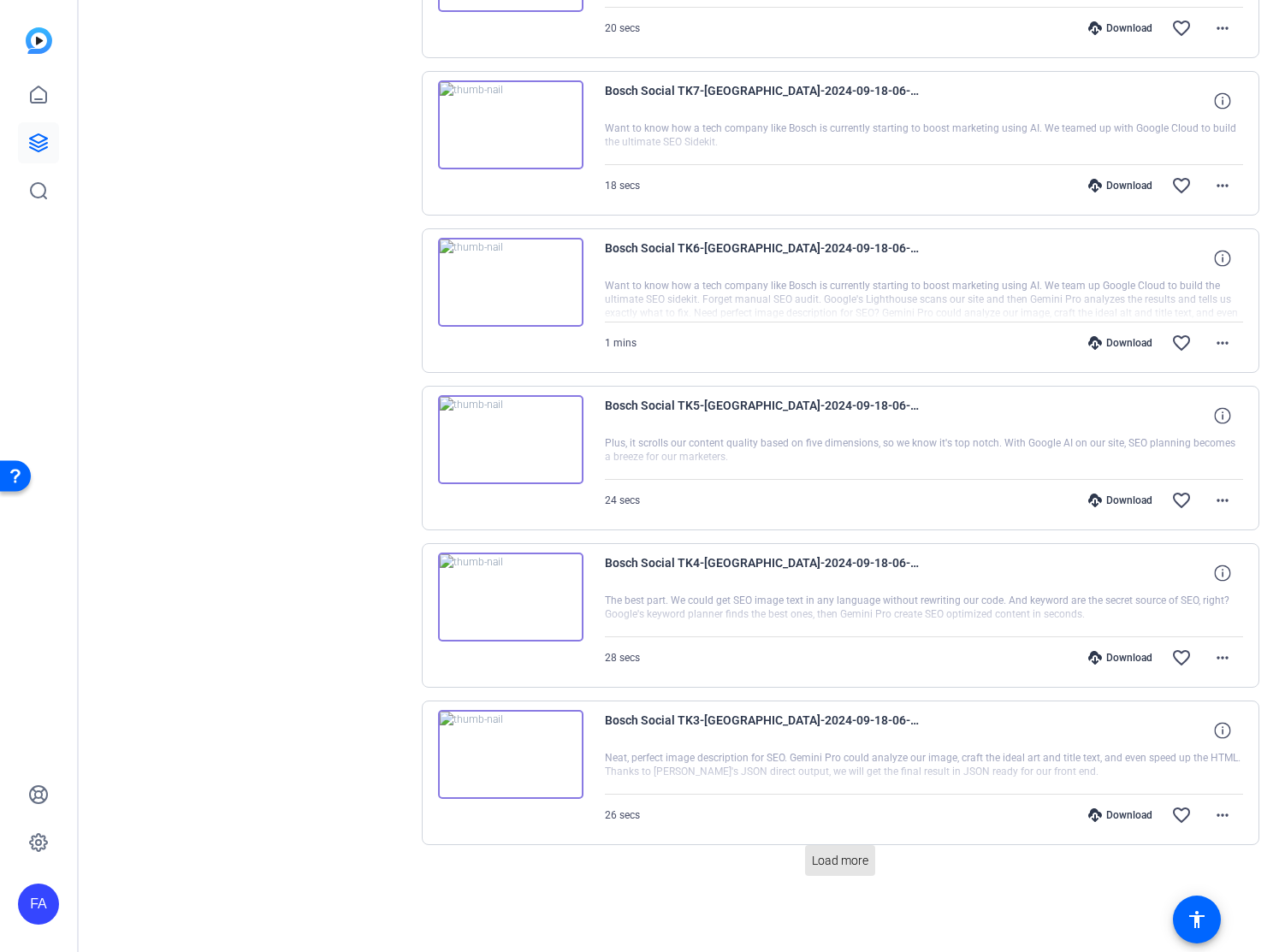
drag, startPoint x: 861, startPoint y: 865, endPoint x: 852, endPoint y: 834, distance: 32.3
click at [861, 865] on span "Load more" at bounding box center [840, 861] width 57 height 18
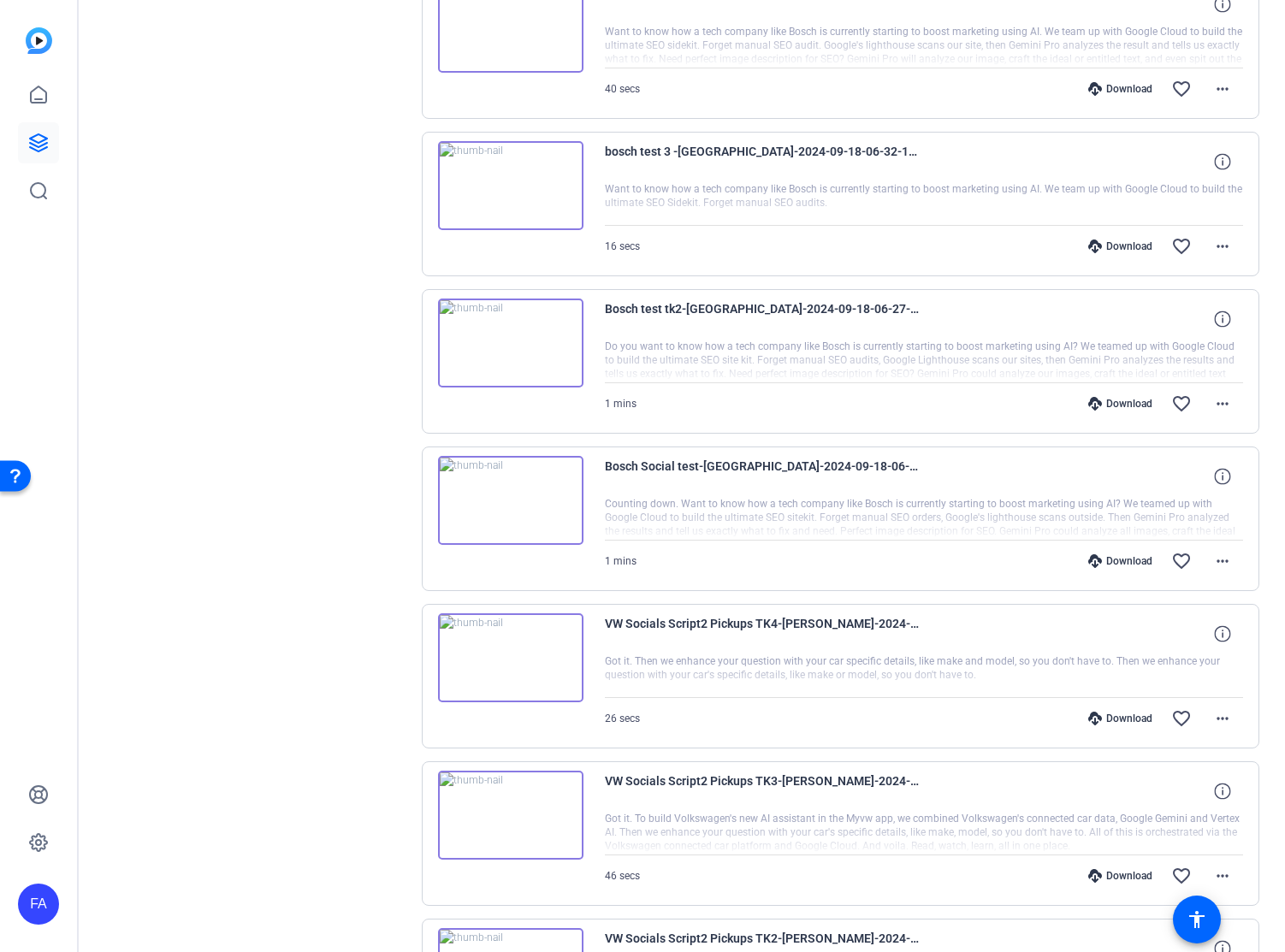
scroll to position [5113, 0]
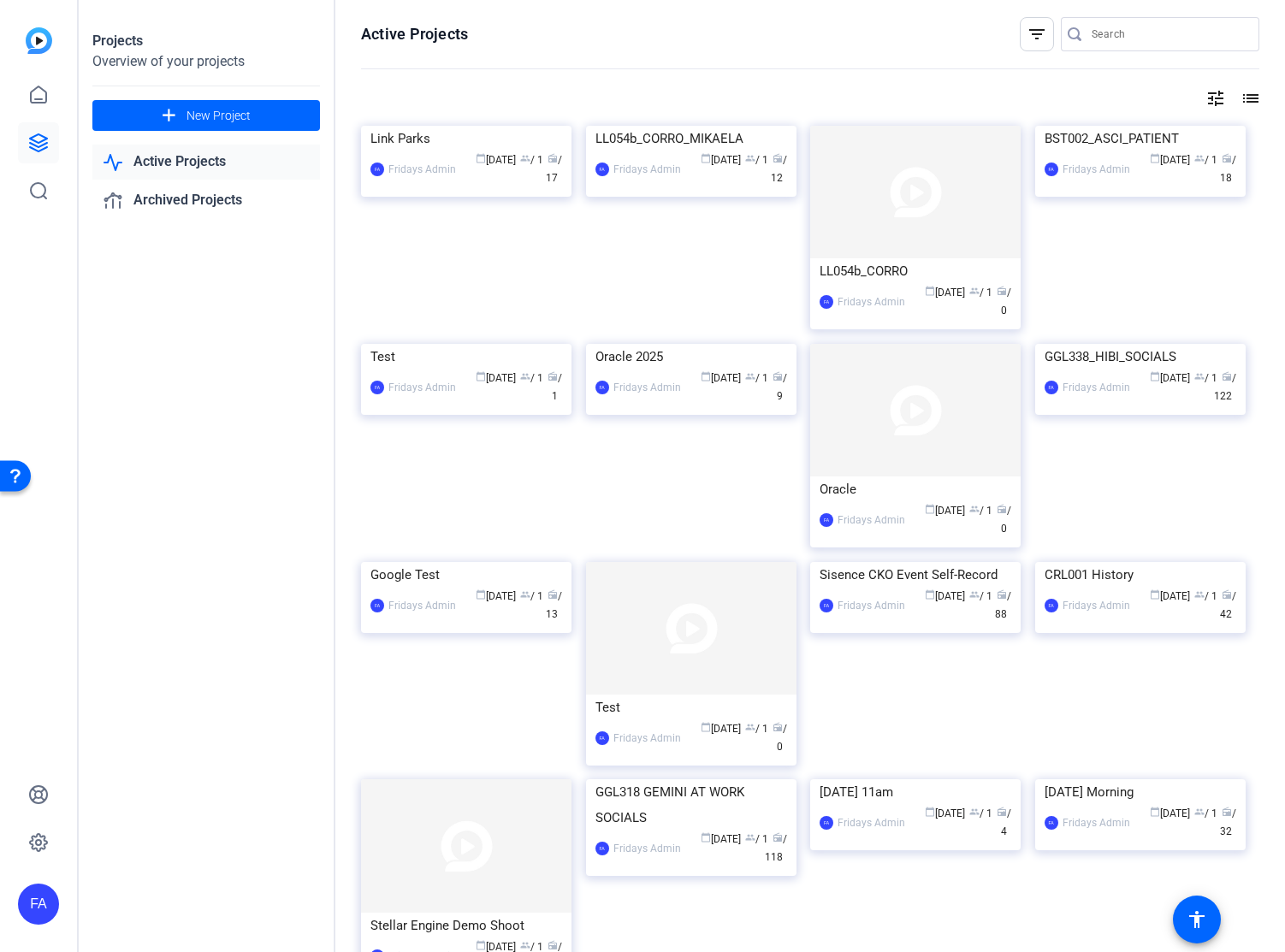
click at [38, 902] on div "FA" at bounding box center [38, 904] width 41 height 41
click at [206, 891] on mat-icon "logout" at bounding box center [206, 889] width 21 height 21
